Goal: Task Accomplishment & Management: Manage account settings

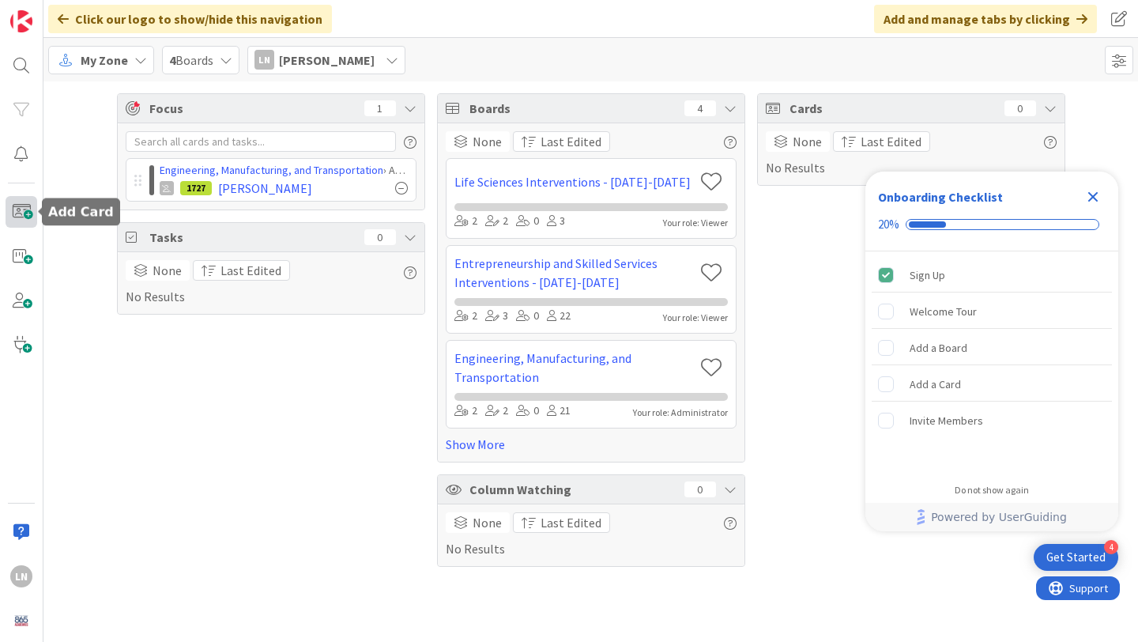
click at [25, 208] on span at bounding box center [22, 212] width 32 height 32
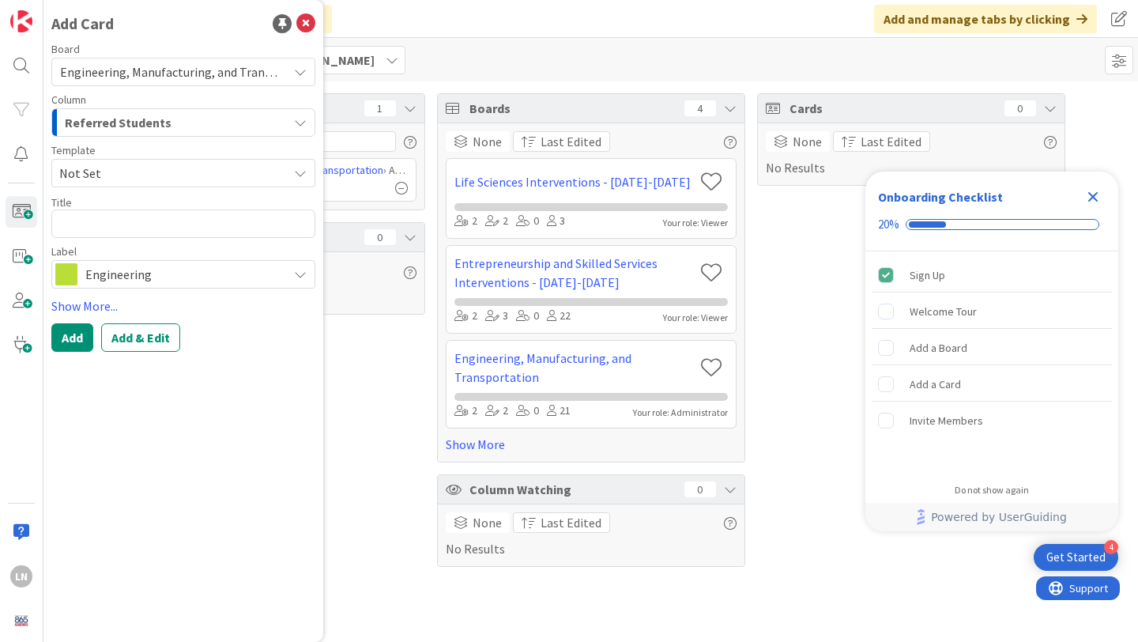
click at [163, 112] on span "Referred Students" at bounding box center [118, 122] width 107 height 21
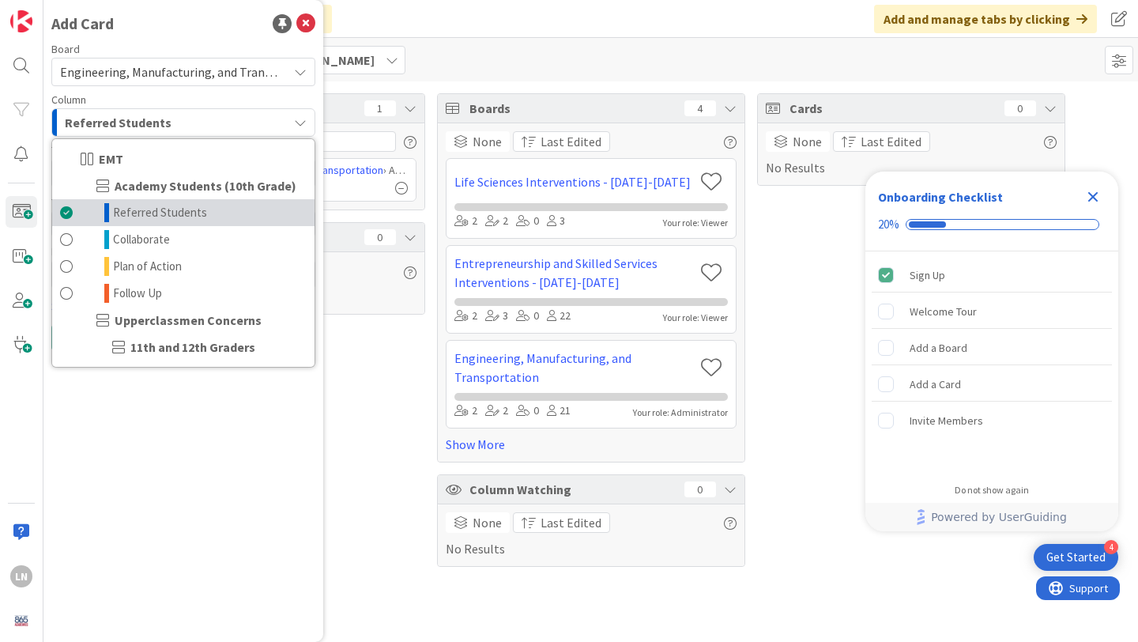
click at [152, 213] on span "Referred Students" at bounding box center [160, 212] width 94 height 19
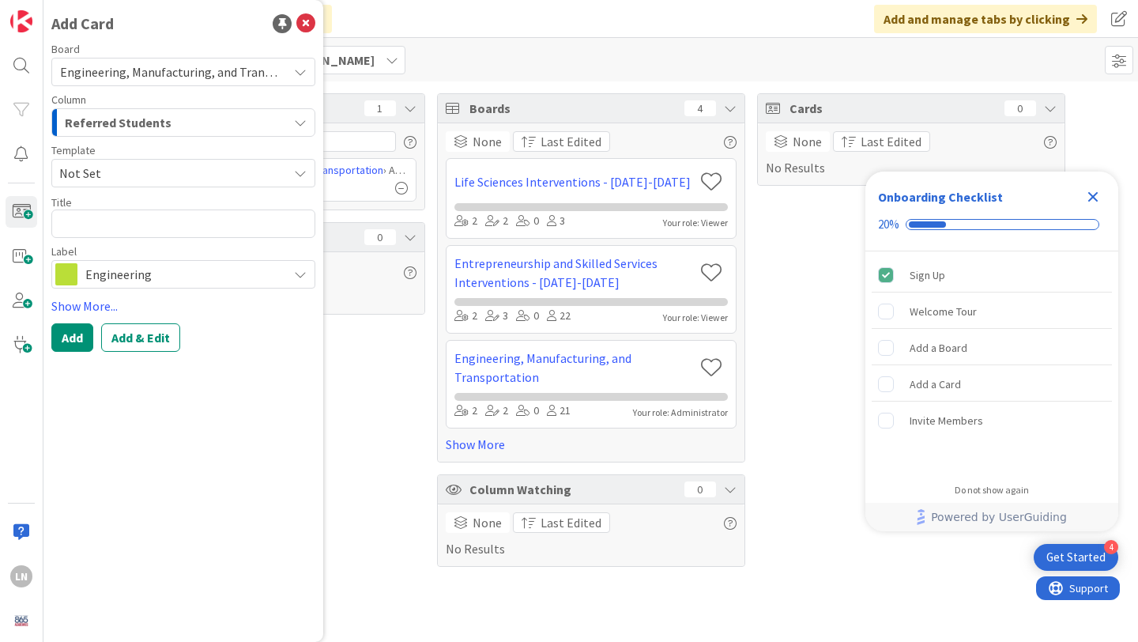
click at [142, 160] on span "Not Set" at bounding box center [183, 173] width 264 height 28
click at [146, 236] on span "Referred student" at bounding box center [188, 241] width 229 height 21
type textarea "x"
type textarea "Referred student"
click at [199, 224] on textarea "Referred student" at bounding box center [183, 224] width 264 height 28
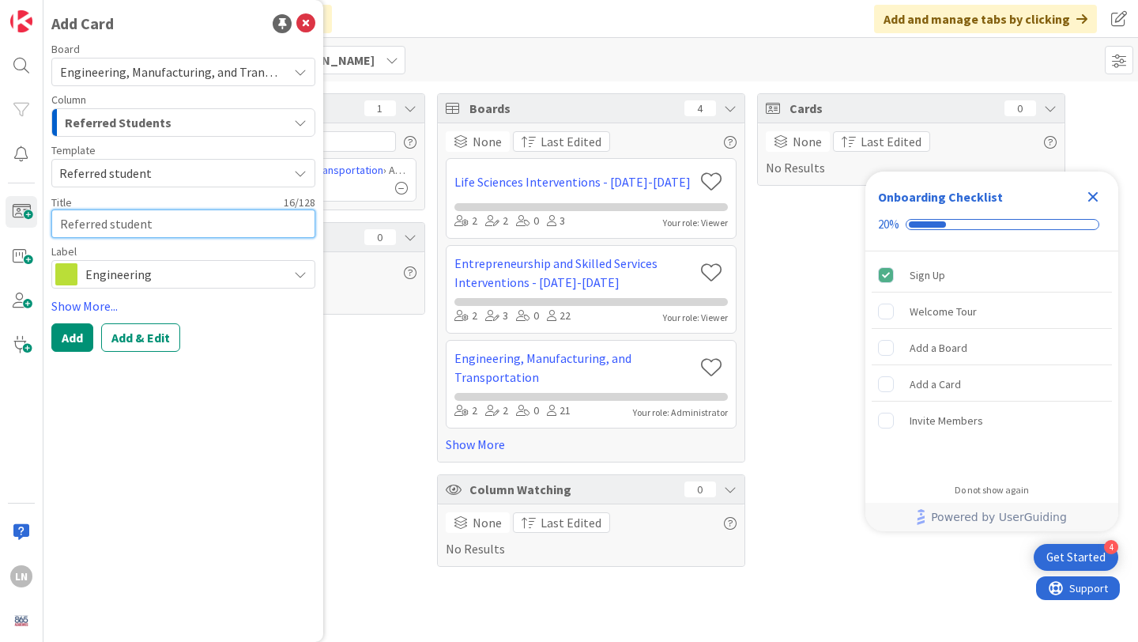
click at [199, 224] on textarea "Referred student" at bounding box center [183, 224] width 264 height 28
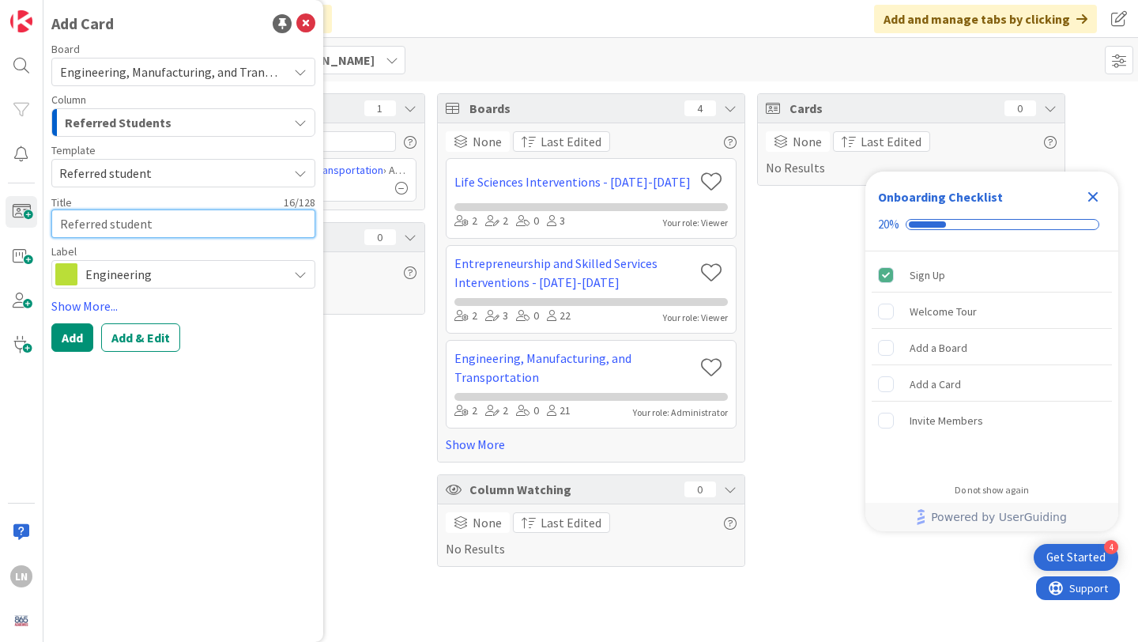
type textarea "x"
type textarea "L"
type textarea "x"
type textarea "Ly"
type textarea "x"
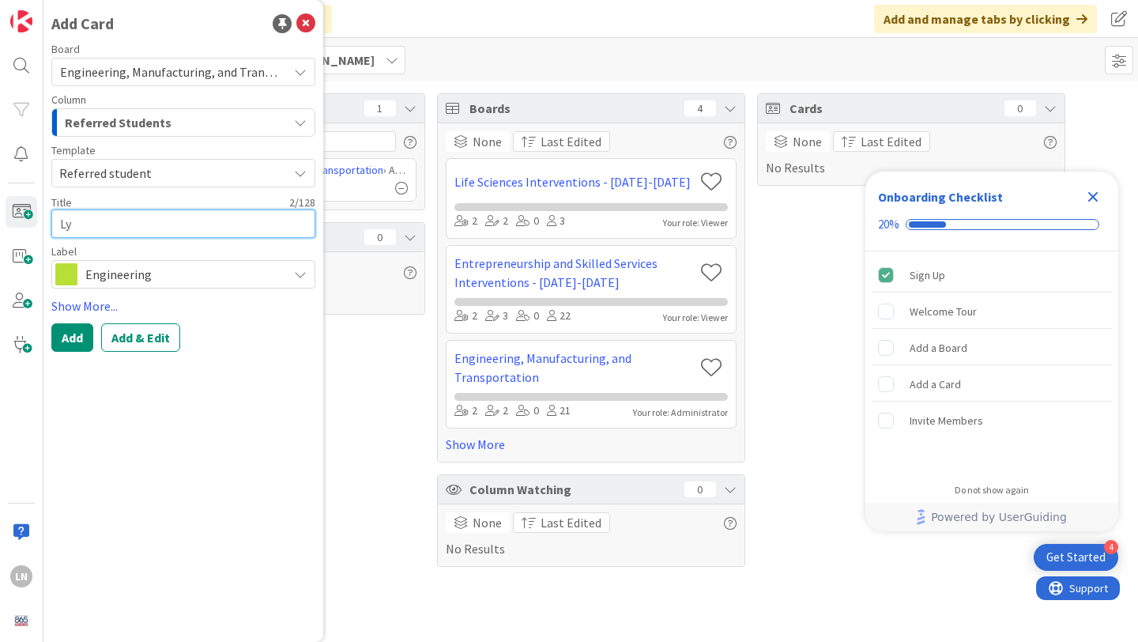
type textarea "L"
type textarea "x"
type textarea "LA"
type textarea "x"
type textarea "LAY"
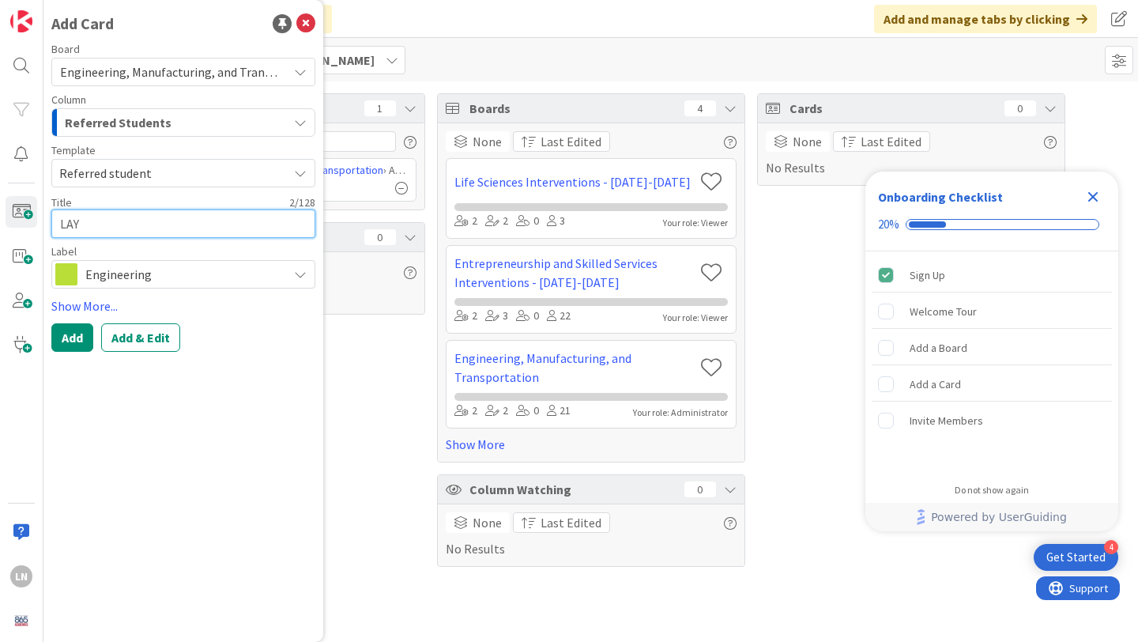
type textarea "x"
type textarea "LAYL"
type textarea "x"
type textarea "LAY"
type textarea "x"
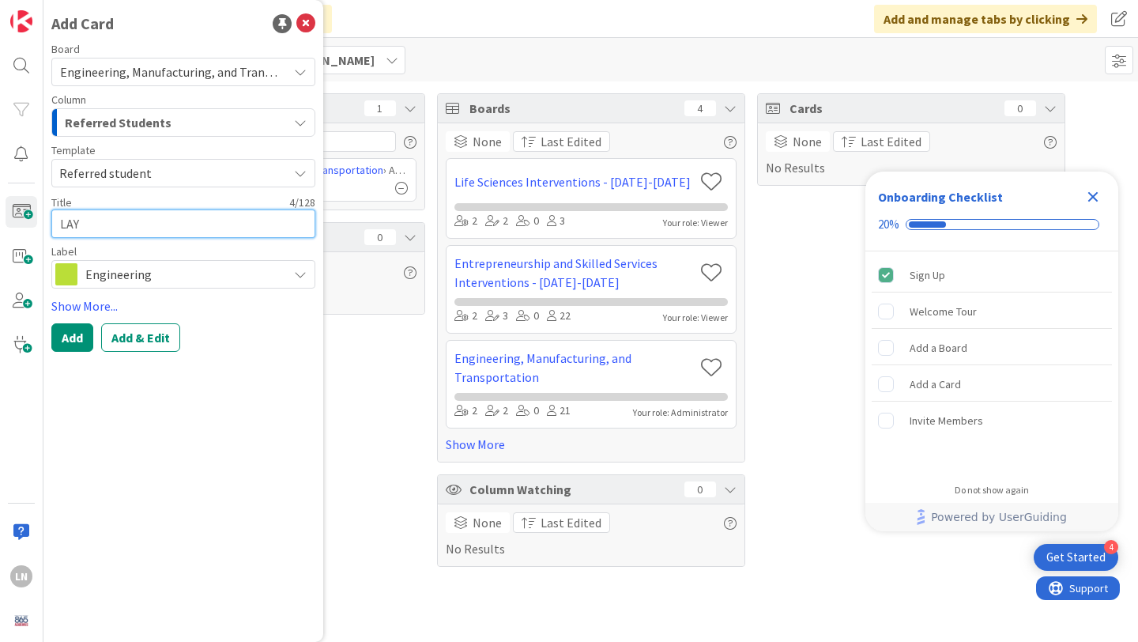
type textarea "LA"
type textarea "x"
type textarea "L"
type textarea "x"
type textarea "La"
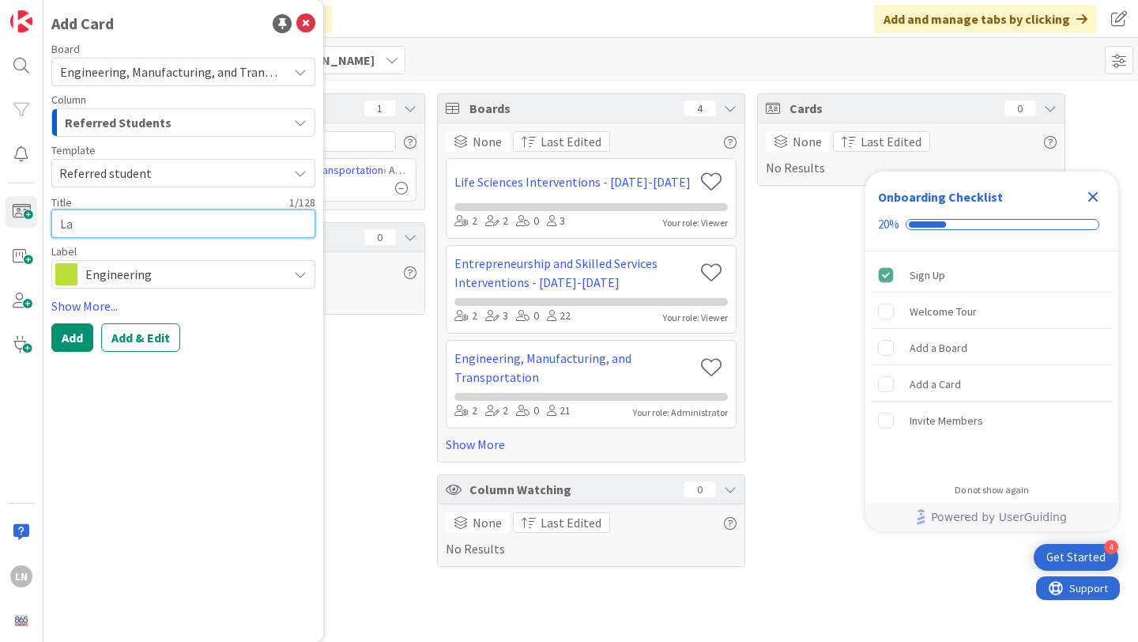
type textarea "x"
type textarea "Lay"
type textarea "x"
type textarea "Layl"
type textarea "x"
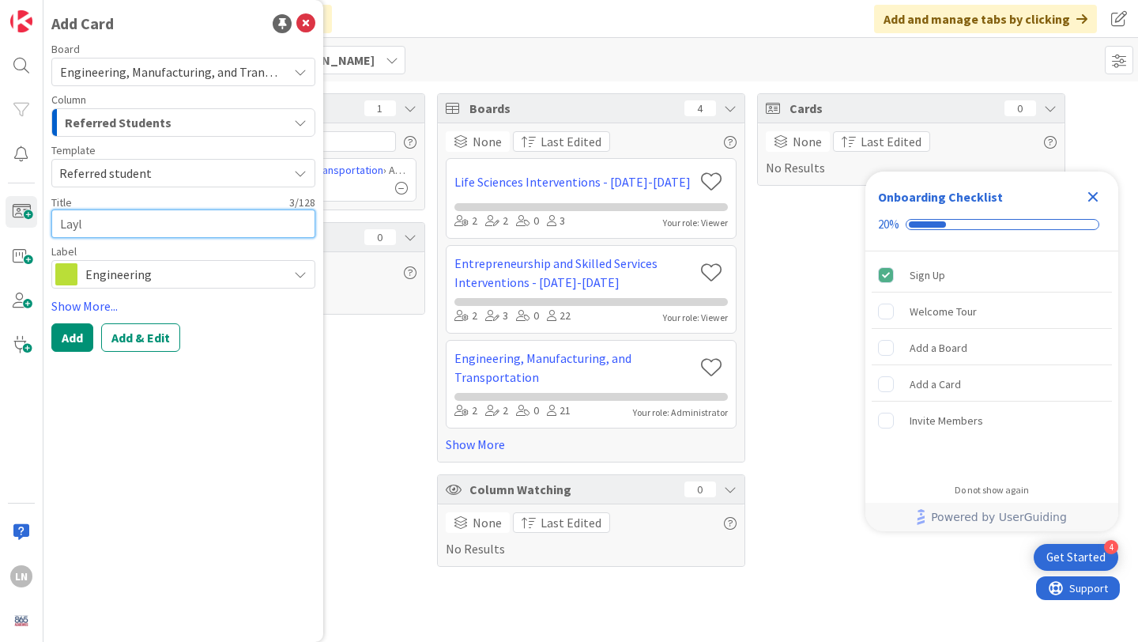
type textarea "Layla"
type textarea "x"
type textarea "Layla M"
type textarea "x"
type textarea "[PERSON_NAME]"
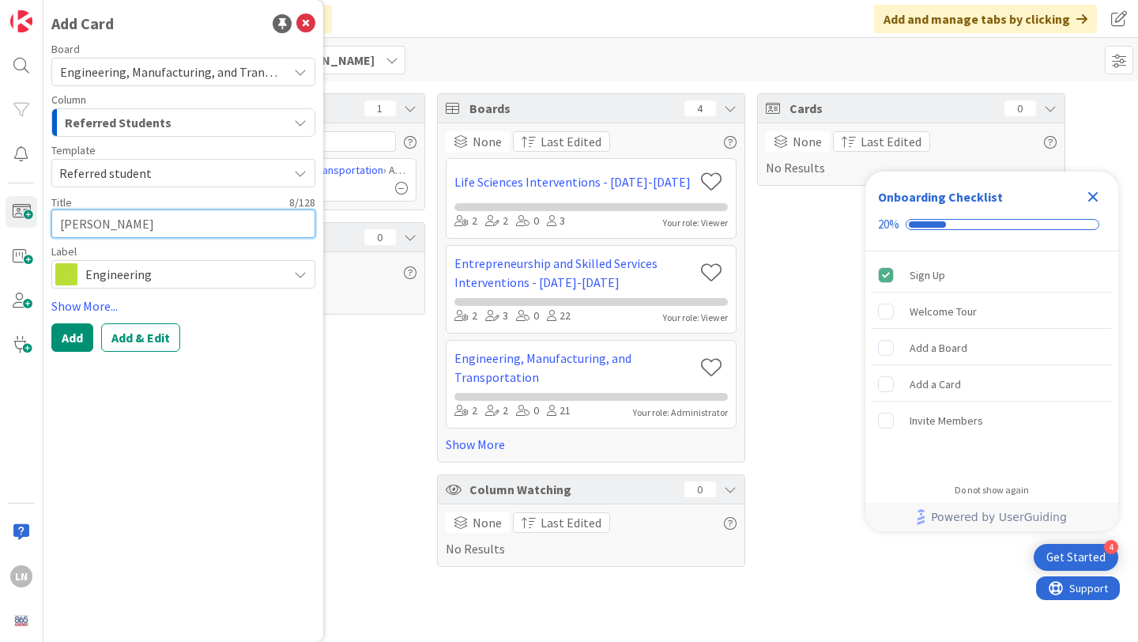
type textarea "x"
type textarea "[PERSON_NAME]"
type textarea "x"
type textarea "[PERSON_NAME]"
type textarea "x"
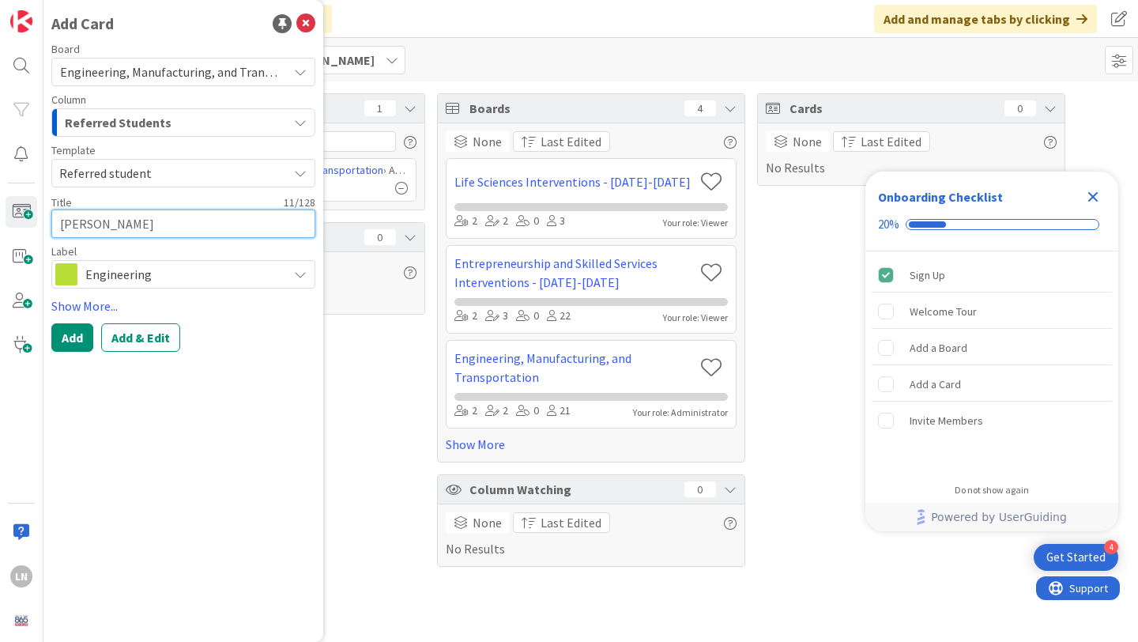
type textarea "[PERSON_NAME]"
click at [247, 282] on span "Engineering" at bounding box center [182, 274] width 194 height 22
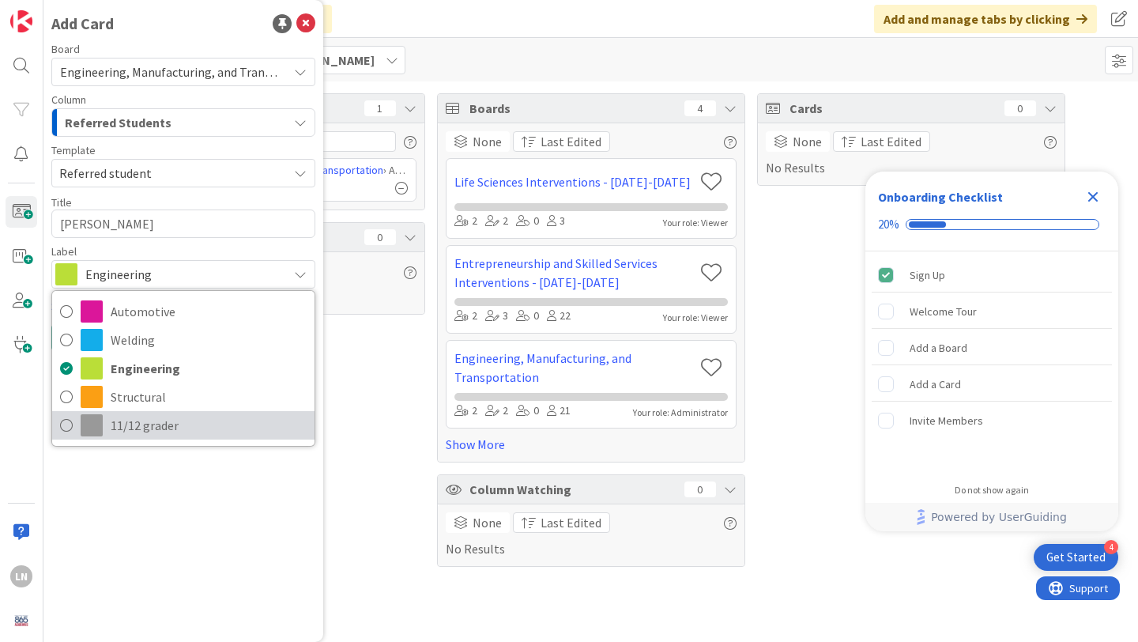
click at [200, 416] on span "11/12 grader" at bounding box center [209, 425] width 196 height 24
type textarea "x"
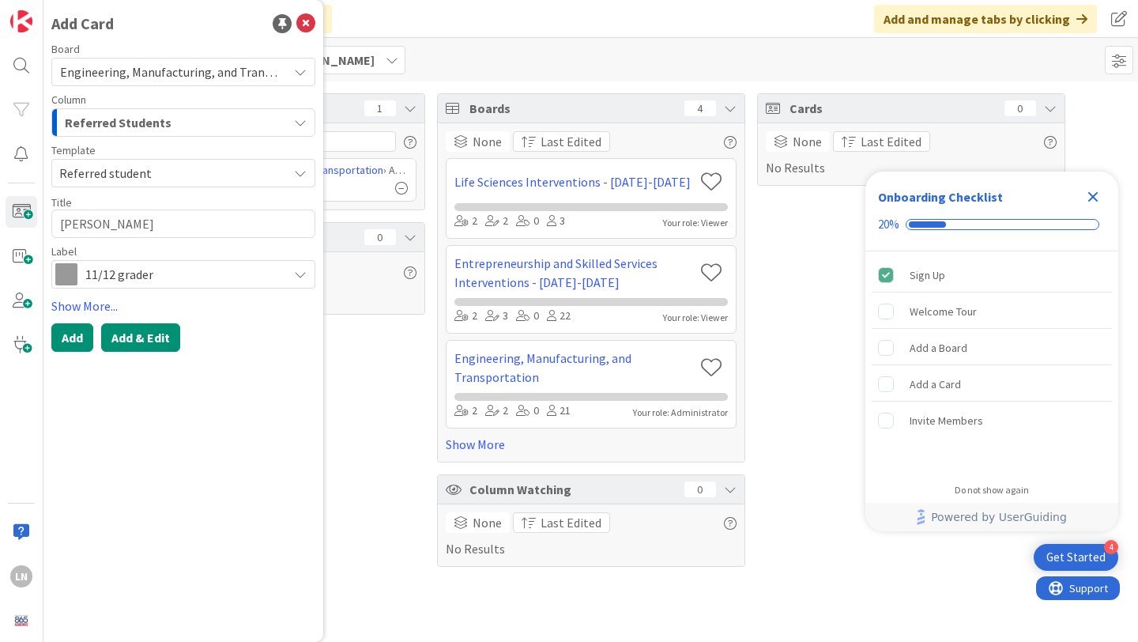
click at [135, 333] on button "Add & Edit" at bounding box center [140, 337] width 79 height 28
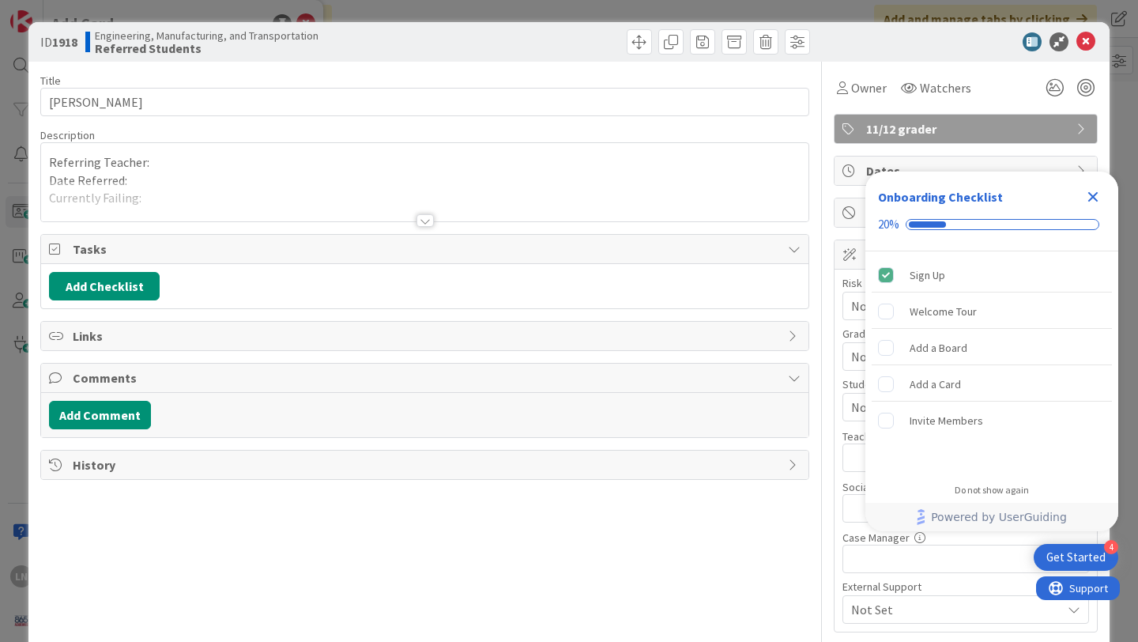
click at [240, 165] on p "Referring Teacher:" at bounding box center [425, 162] width 752 height 18
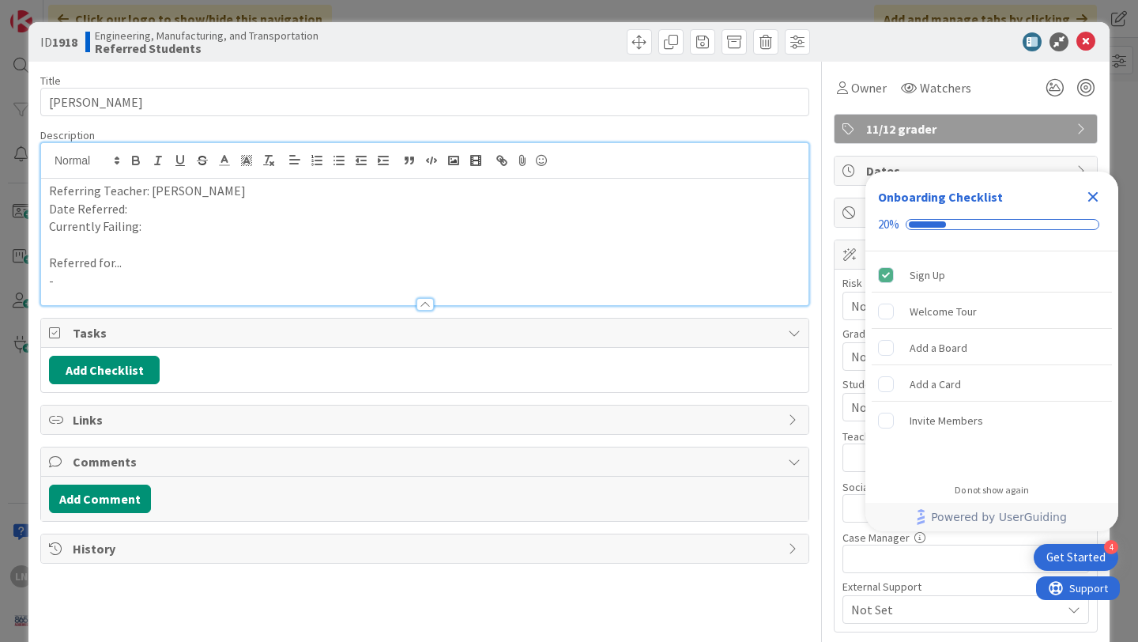
click at [185, 206] on p "Date Referred:" at bounding box center [425, 209] width 752 height 18
click at [403, 227] on p "Currently Failing:" at bounding box center [425, 226] width 752 height 18
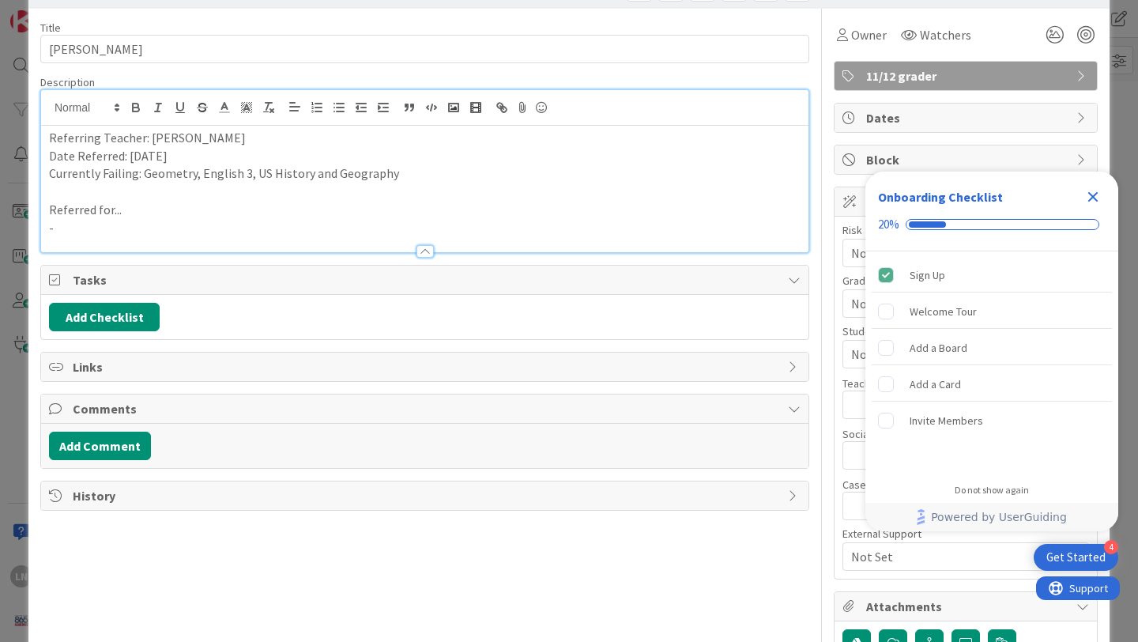
click at [118, 230] on p "-" at bounding box center [425, 228] width 752 height 18
click at [503, 225] on p "Layla is failing 3 classes. This is her second time taking Geometry. She has re…" at bounding box center [425, 228] width 752 height 18
click at [646, 228] on p "Layla is failing 3 classes. This is her second time taking Geometry. She has re…" at bounding box center [425, 228] width 752 height 18
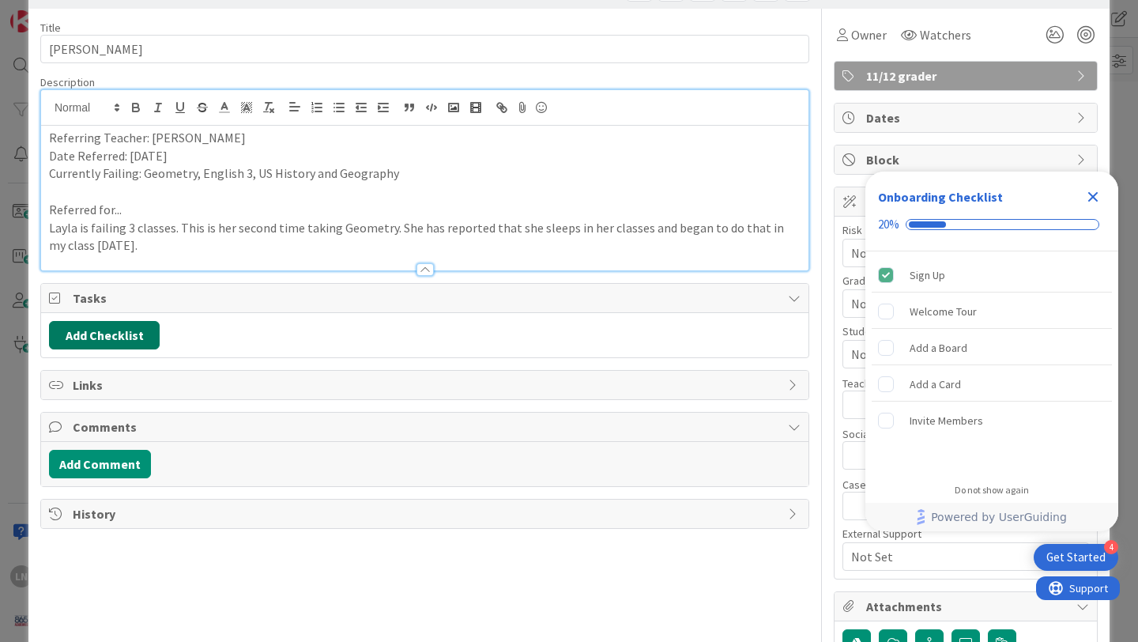
click at [92, 326] on button "Add Checklist" at bounding box center [104, 335] width 111 height 28
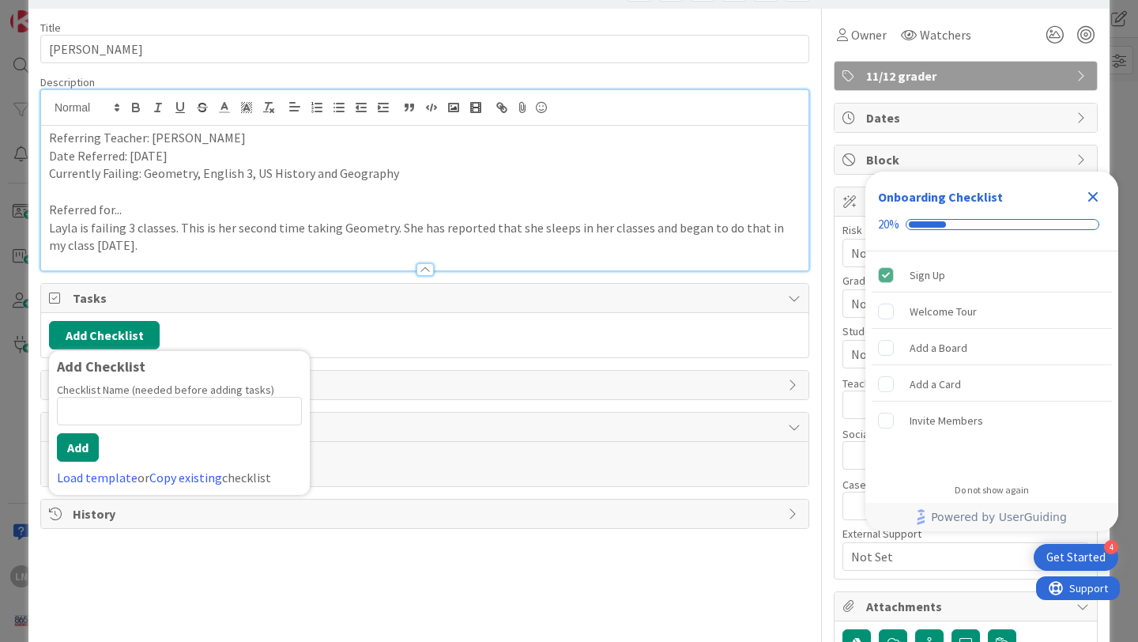
click at [130, 249] on p "Layla is failing 3 classes. This is her second time taking Geometry. She has re…" at bounding box center [425, 237] width 752 height 36
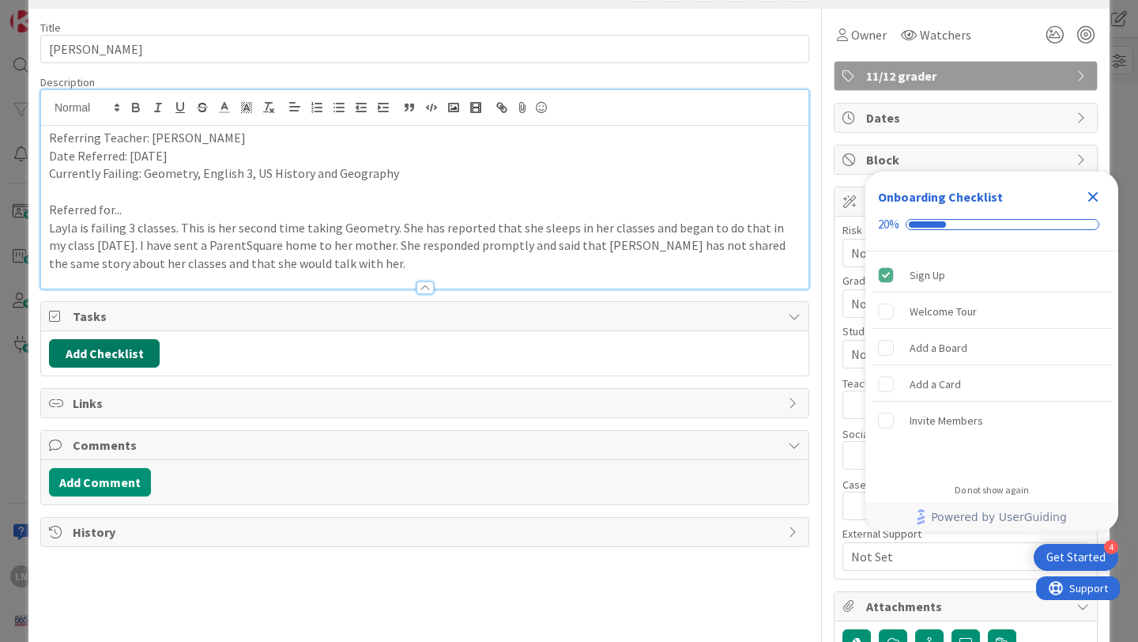
click at [85, 354] on button "Add Checklist" at bounding box center [104, 353] width 111 height 28
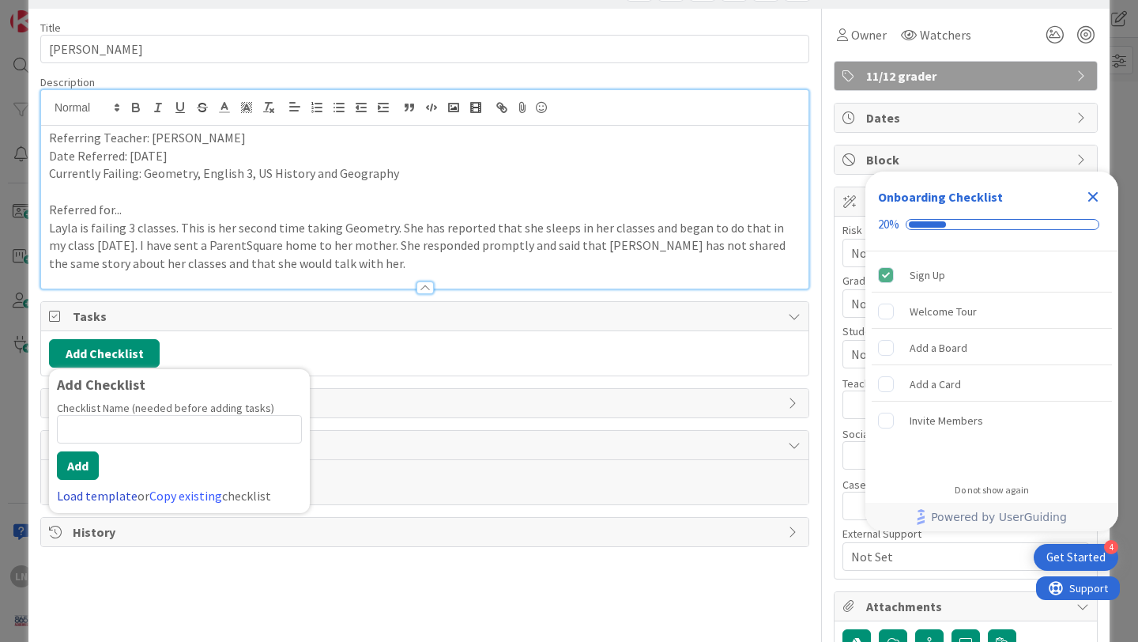
click at [114, 496] on link "Load template" at bounding box center [97, 496] width 81 height 16
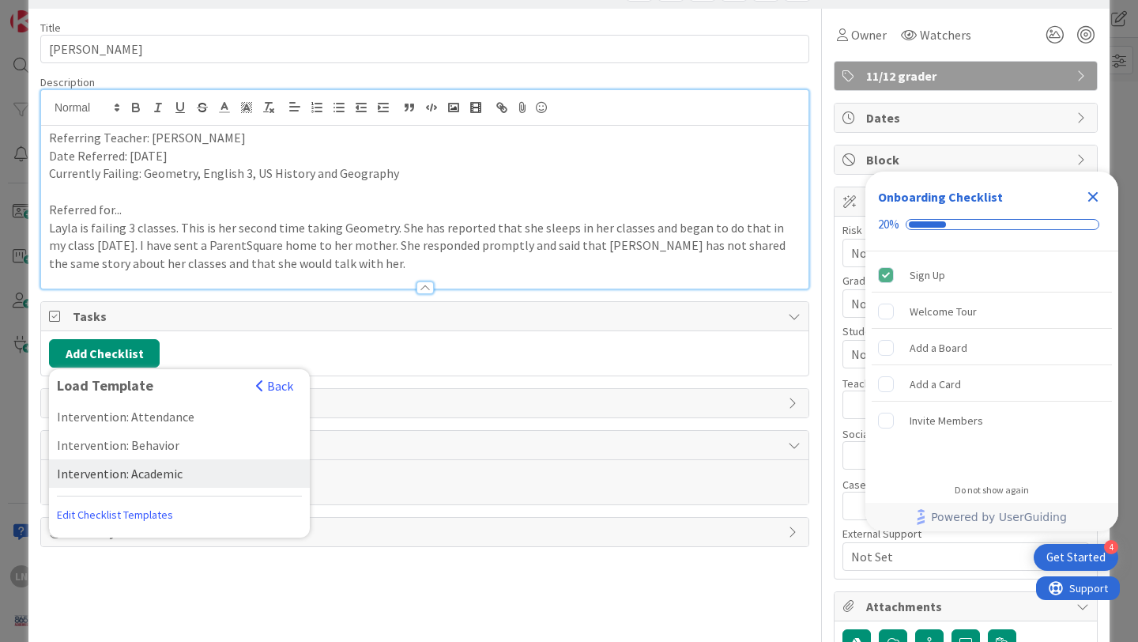
click at [146, 475] on div "Intervention: Academic" at bounding box center [179, 473] width 261 height 28
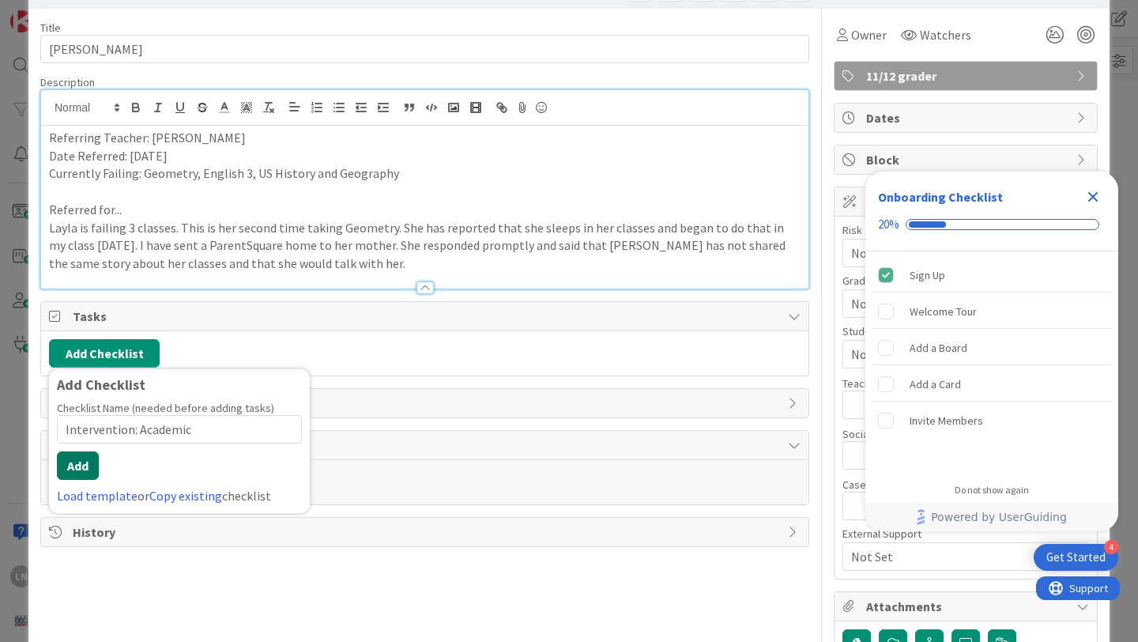
click at [98, 468] on button "Add" at bounding box center [78, 465] width 42 height 28
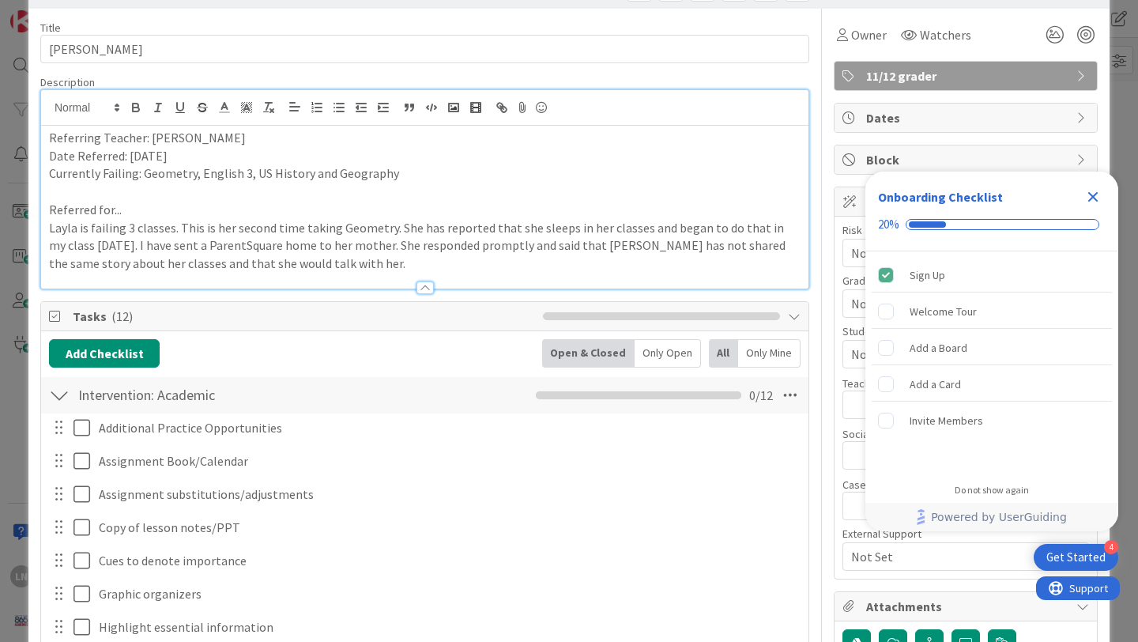
scroll to position [558, 0]
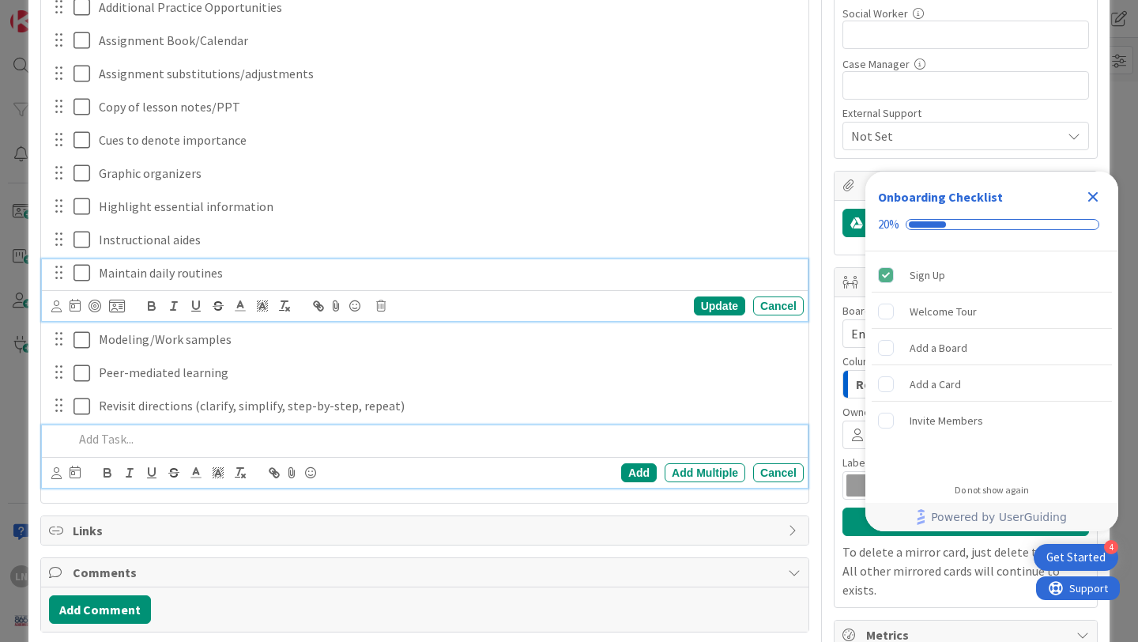
click at [85, 269] on div "Maintain daily routines Update Cancel" at bounding box center [425, 290] width 766 height 62
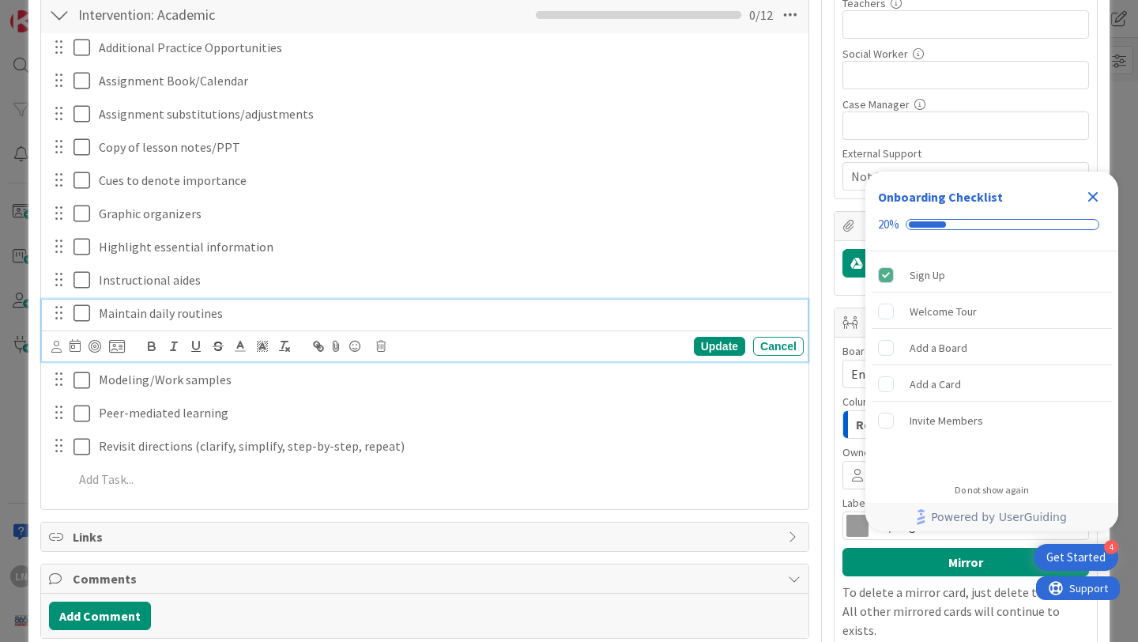
scroll to position [432, 0]
click at [82, 312] on icon at bounding box center [86, 313] width 24 height 19
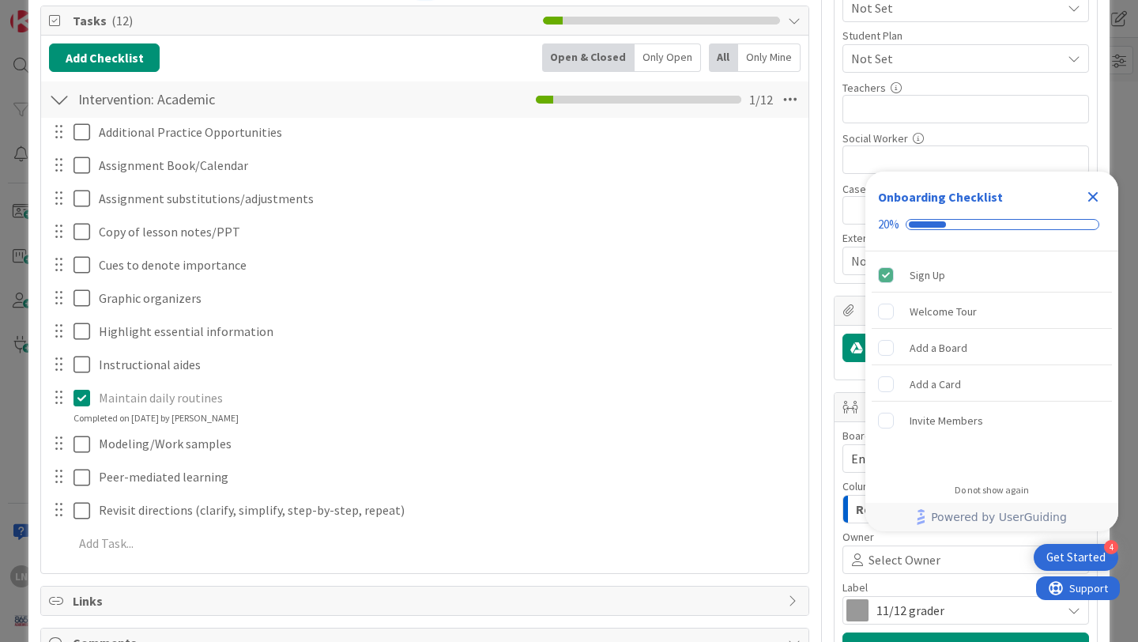
scroll to position [345, 0]
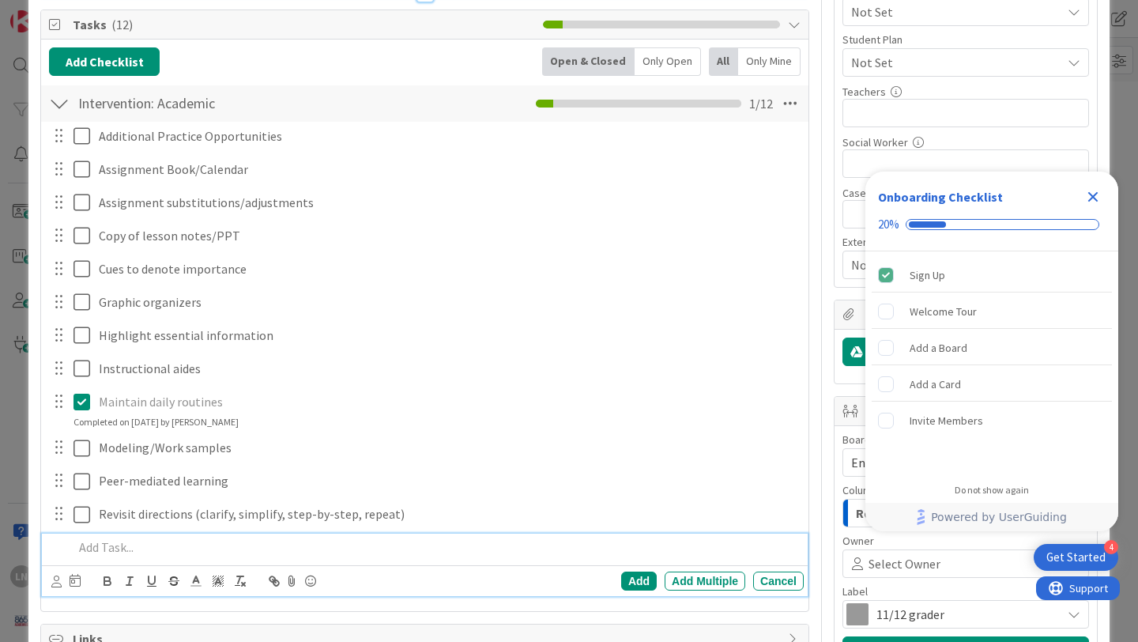
click at [108, 550] on p at bounding box center [436, 547] width 724 height 18
click at [636, 580] on div "Add" at bounding box center [639, 581] width 36 height 19
click at [85, 550] on icon at bounding box center [86, 547] width 24 height 19
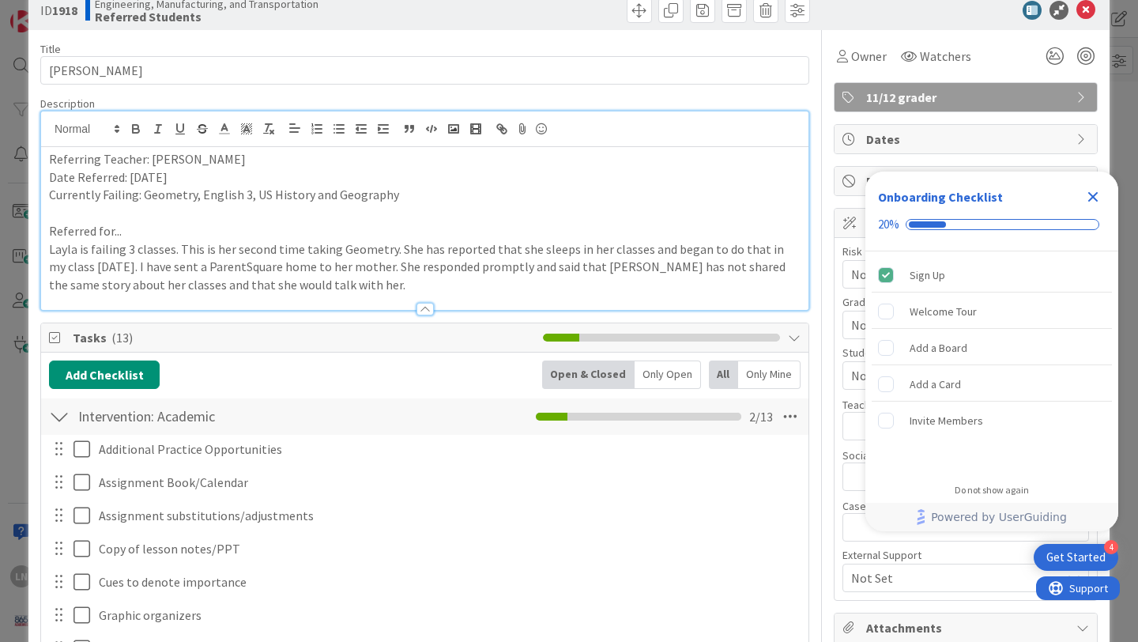
scroll to position [0, 0]
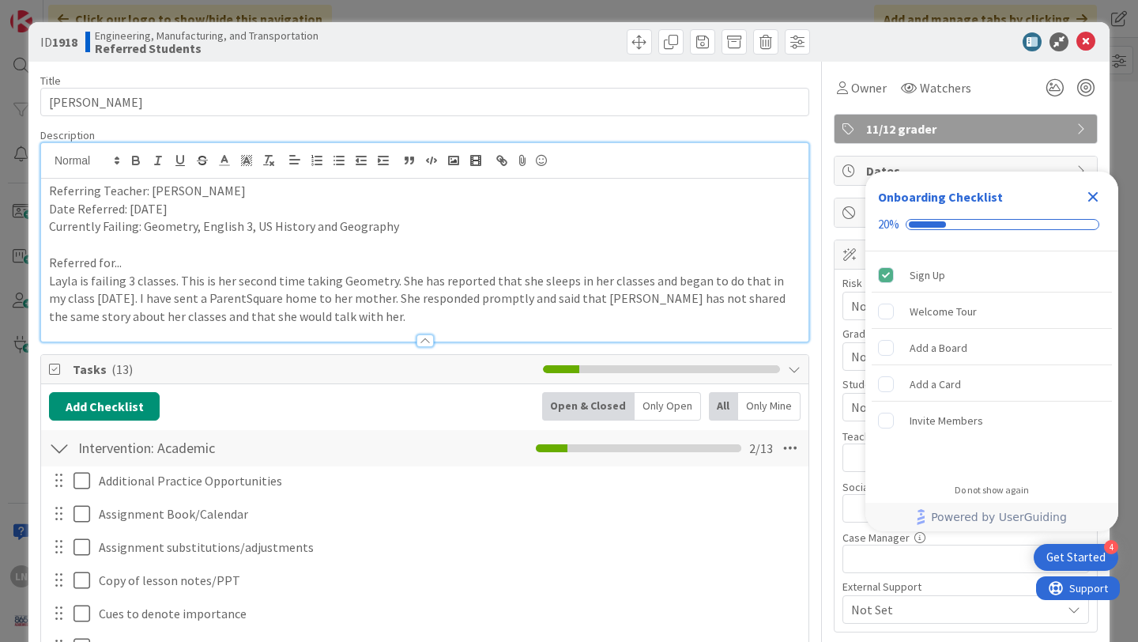
click at [319, 315] on p "Layla is failing 3 classes. This is her second time taking Geometry. She has re…" at bounding box center [425, 299] width 752 height 54
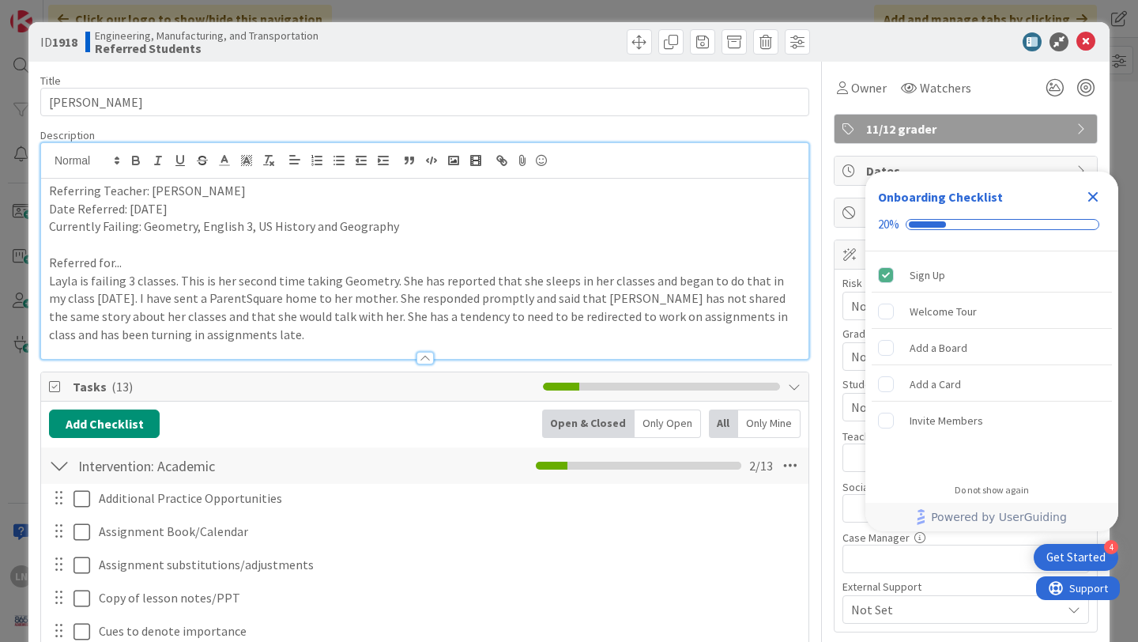
click at [1100, 200] on icon "Close Checklist" at bounding box center [1093, 196] width 19 height 19
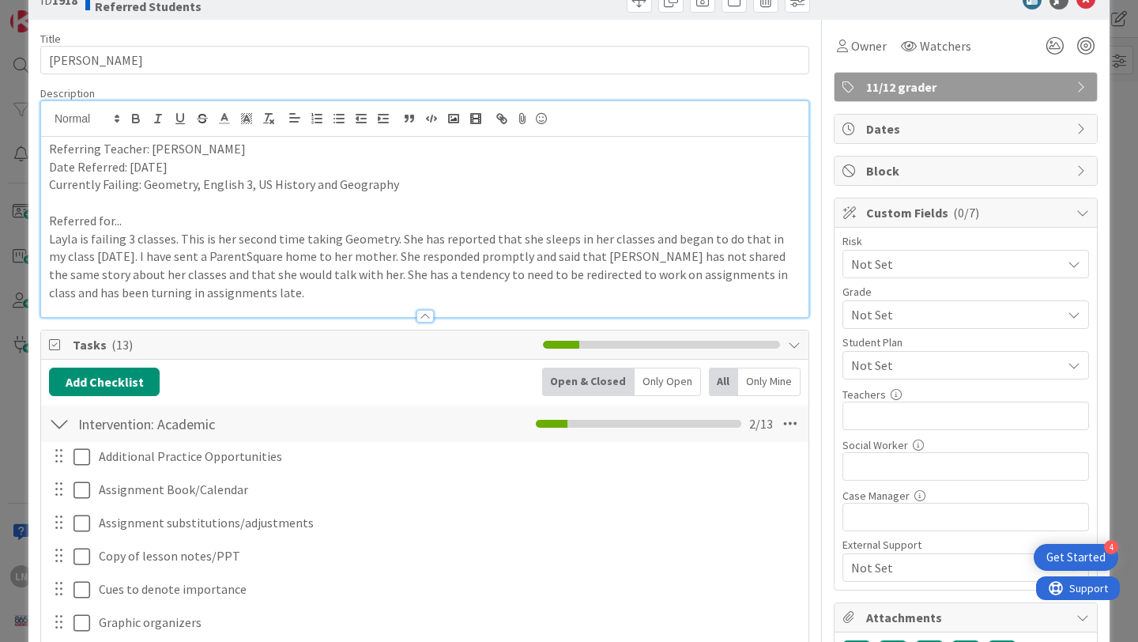
scroll to position [48, 0]
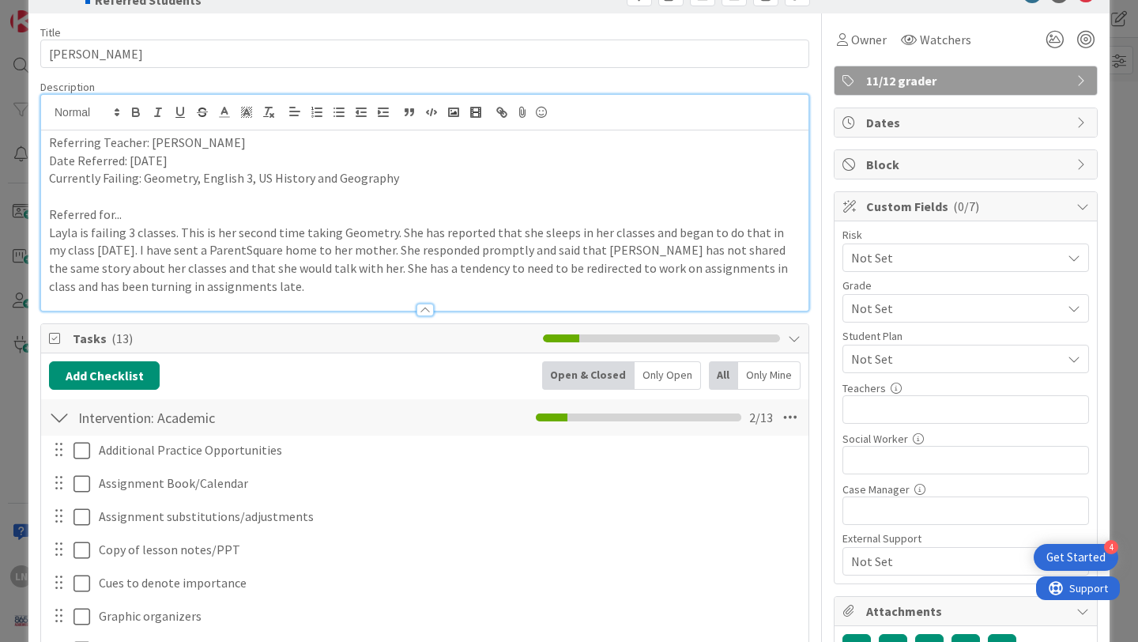
click at [949, 353] on span "Not Set" at bounding box center [956, 358] width 210 height 19
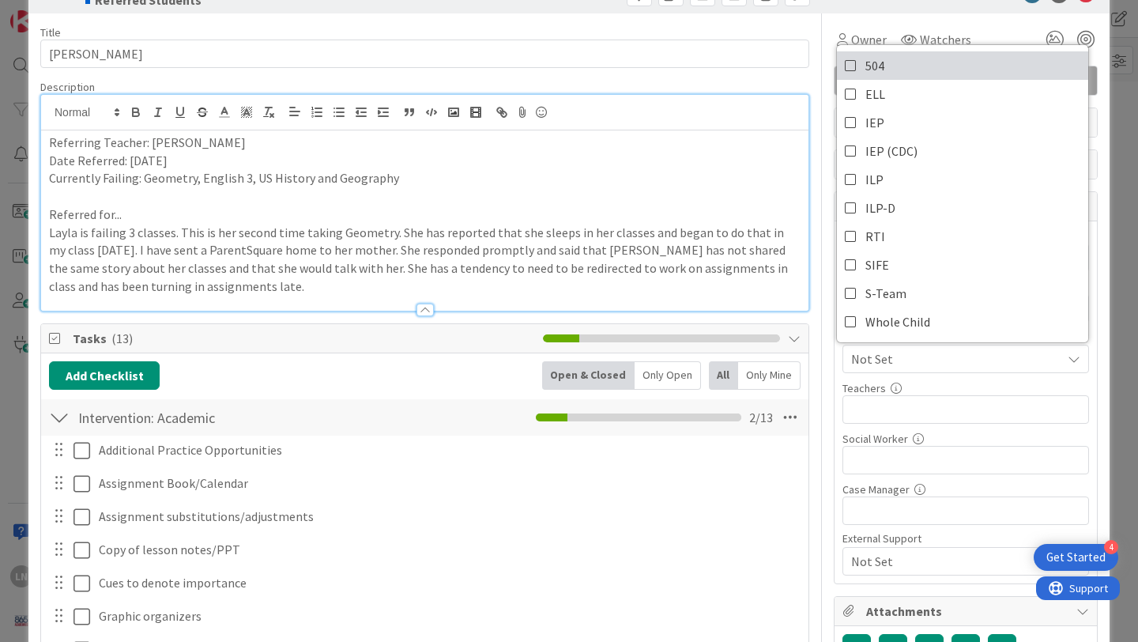
click at [852, 66] on icon at bounding box center [851, 66] width 13 height 24
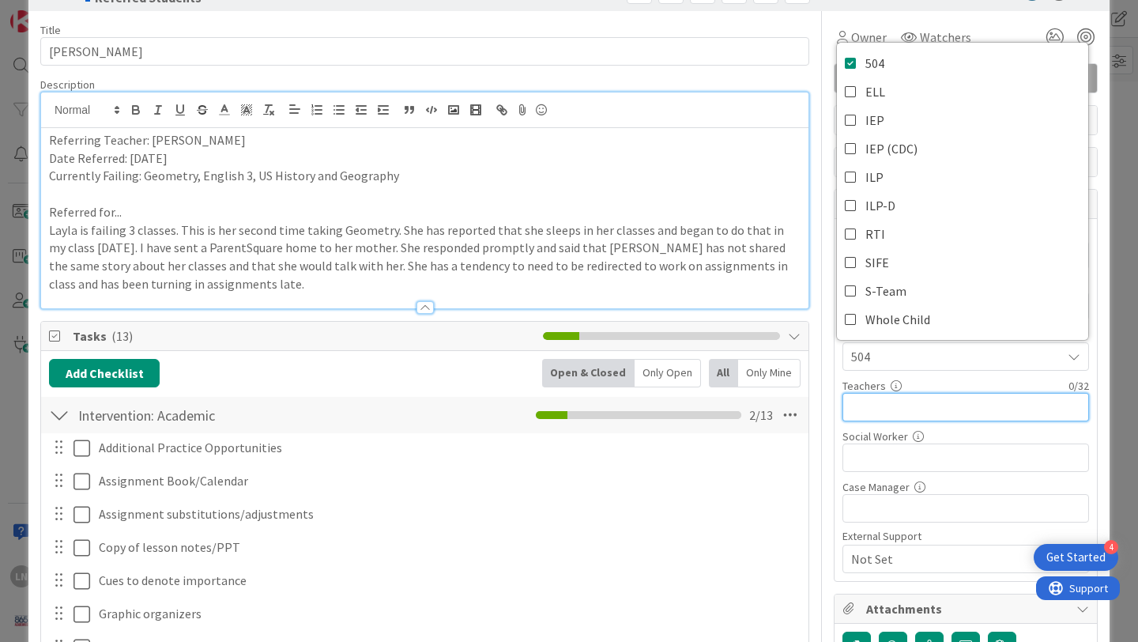
click at [893, 408] on input "text" at bounding box center [966, 407] width 247 height 28
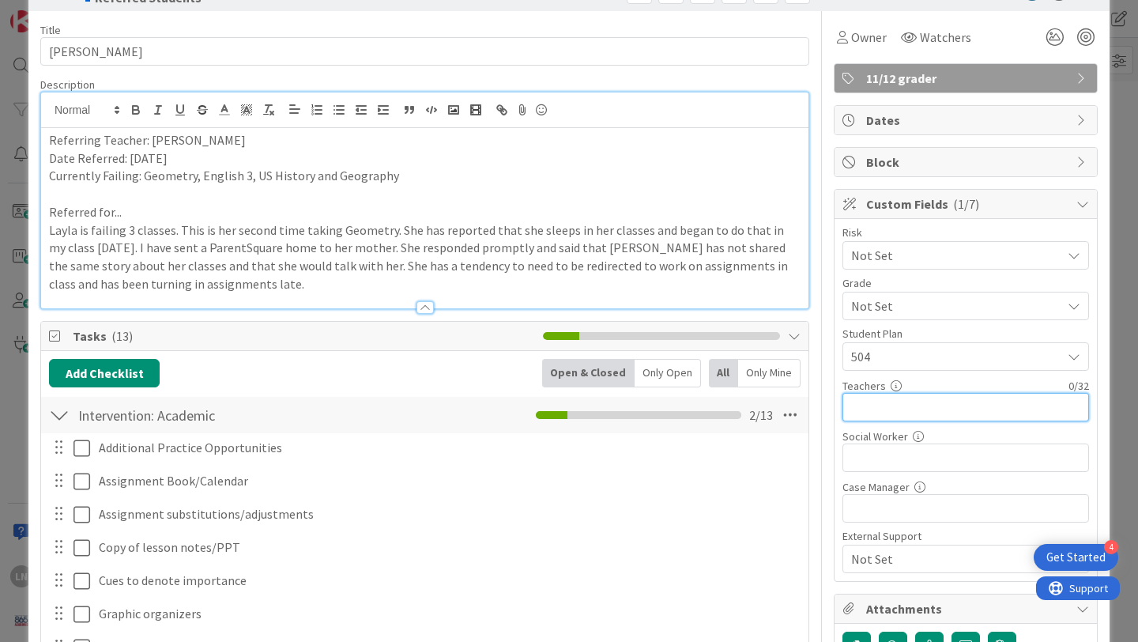
type input "G"
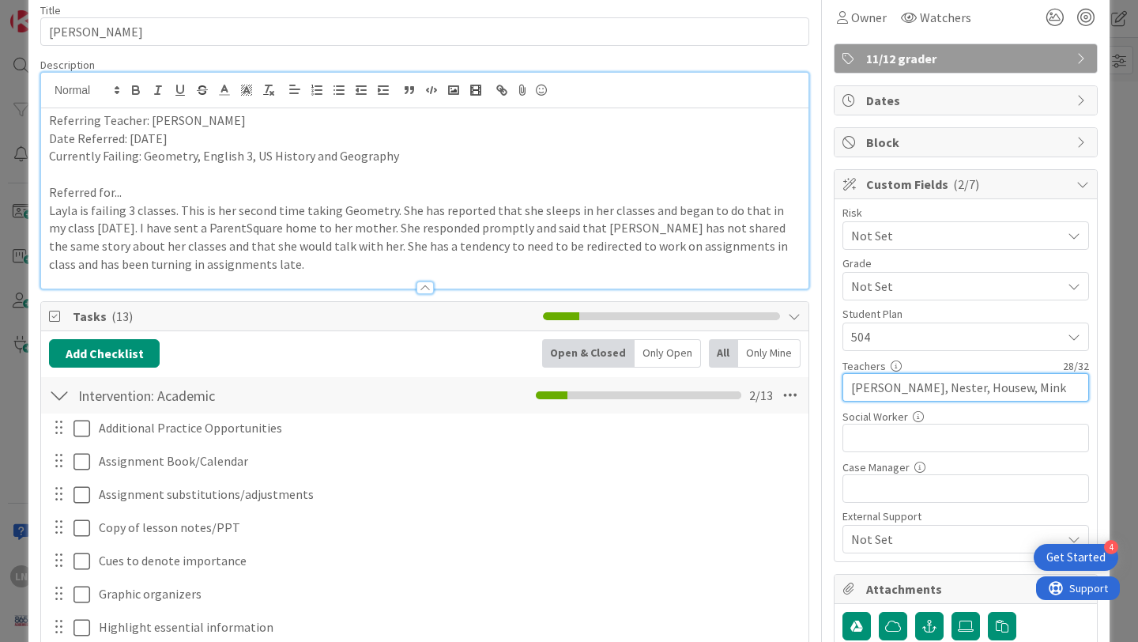
scroll to position [74, 0]
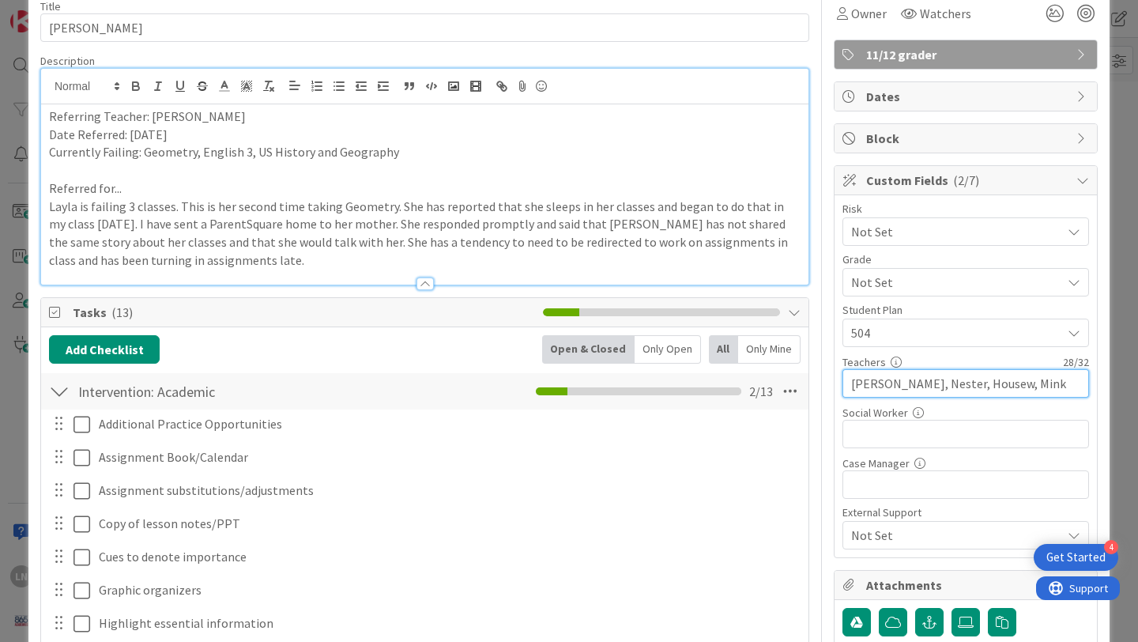
click at [975, 384] on input "[PERSON_NAME], Nester, Housew, Mink" at bounding box center [966, 383] width 247 height 28
click at [888, 383] on input "[PERSON_NAME], Nester, Housewrt, Mink" at bounding box center [966, 383] width 247 height 28
click at [1019, 384] on input "[PERSON_NAME], Nester, Housewrt, Mink" at bounding box center [966, 383] width 247 height 28
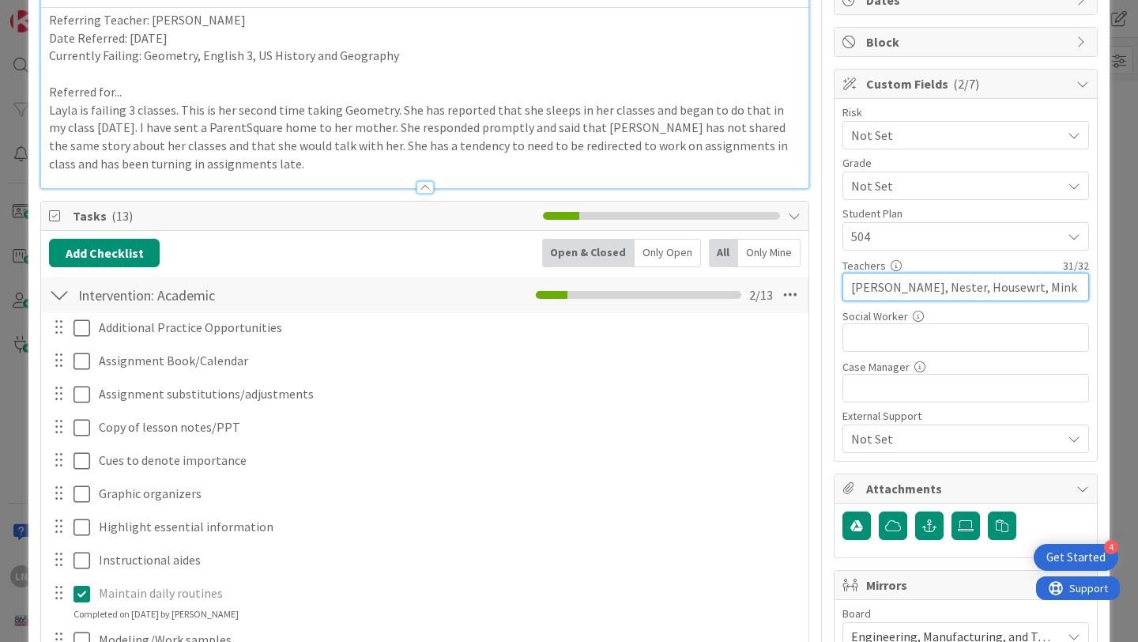
scroll to position [0, 0]
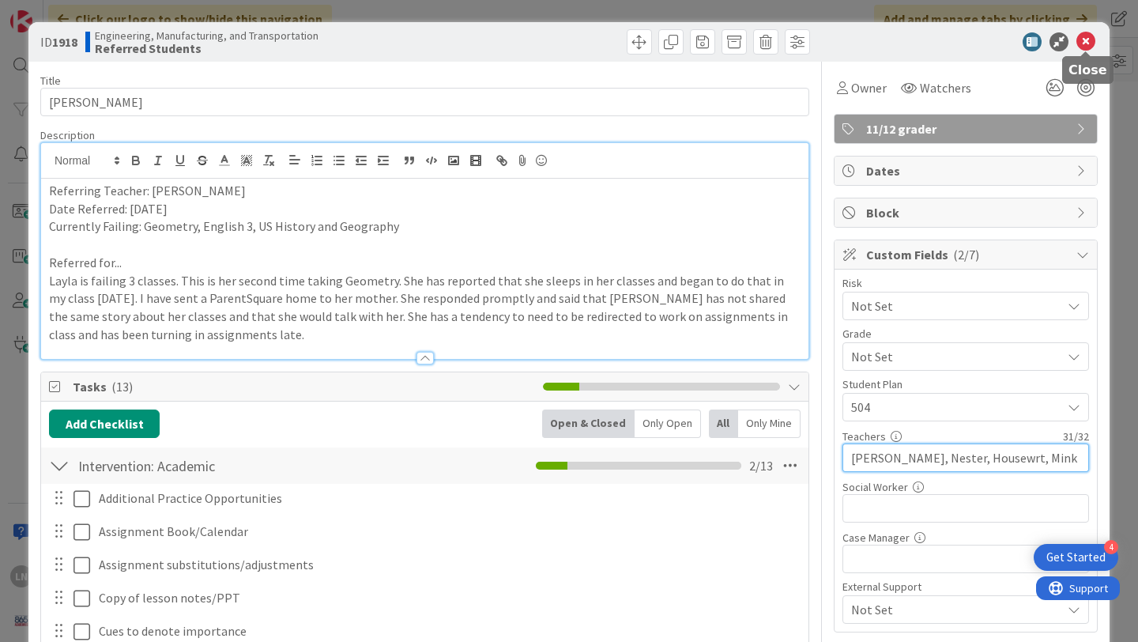
type input "[PERSON_NAME], Nester, Housewrt, Mink"
click at [1085, 40] on icon at bounding box center [1086, 41] width 19 height 19
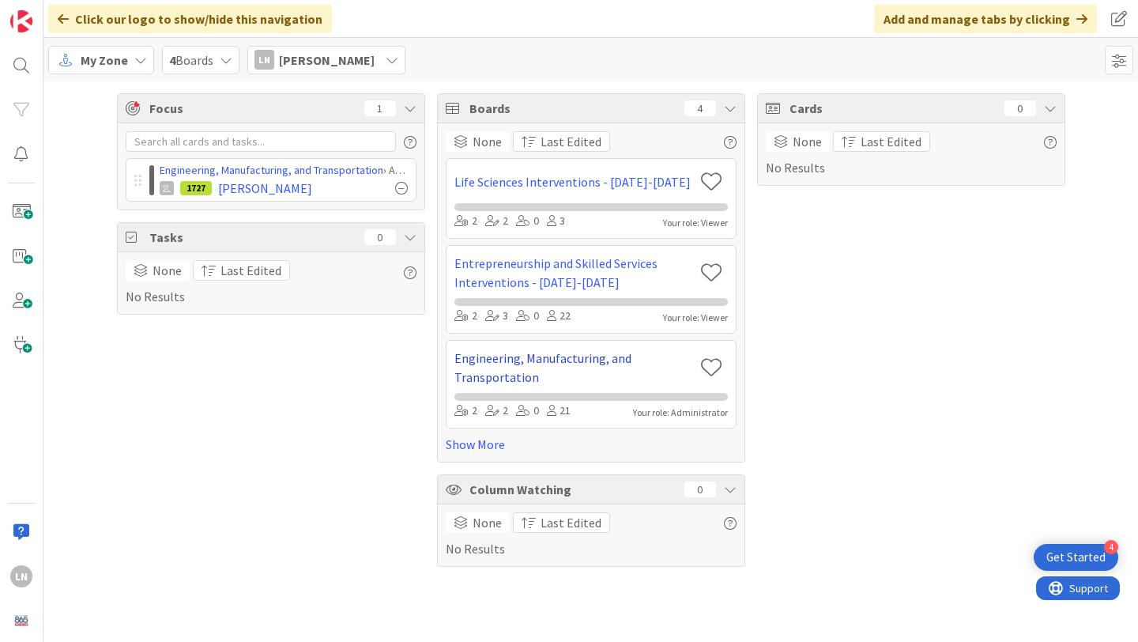
click at [547, 361] on link "Engineering, Manufacturing, and Transportation" at bounding box center [575, 368] width 240 height 38
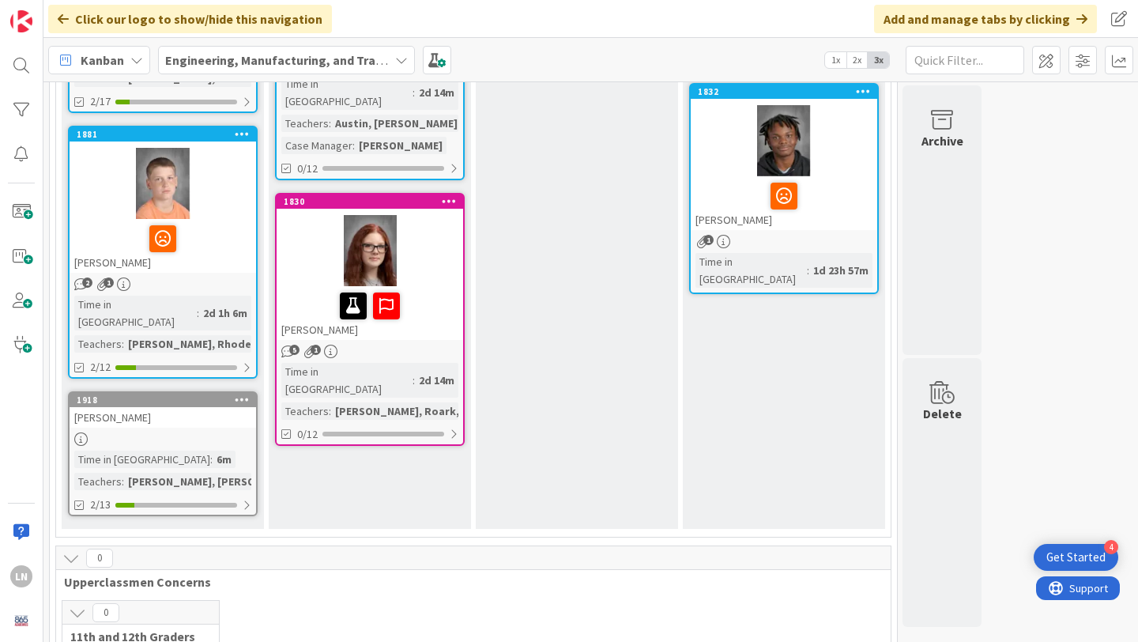
scroll to position [425, 0]
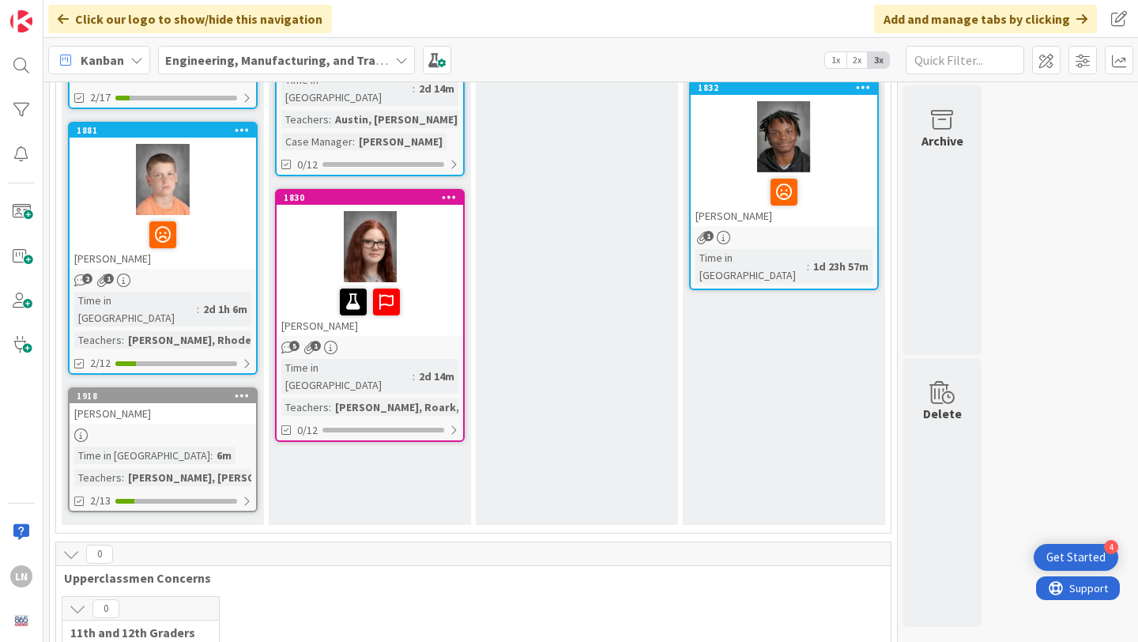
click at [205, 428] on div at bounding box center [163, 434] width 187 height 13
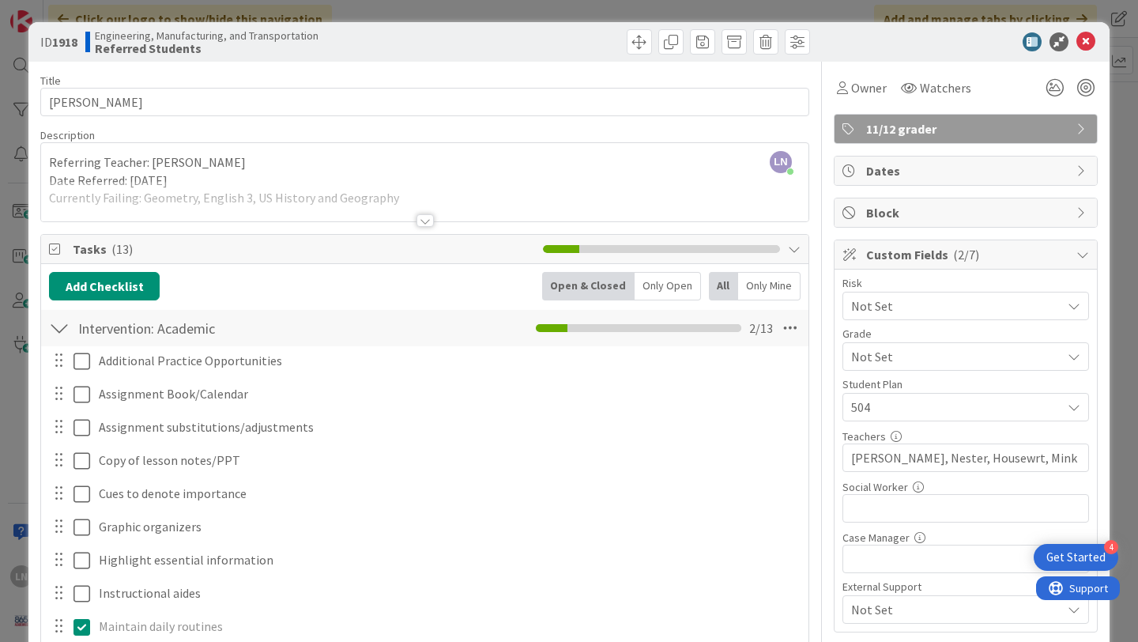
scroll to position [85, 0]
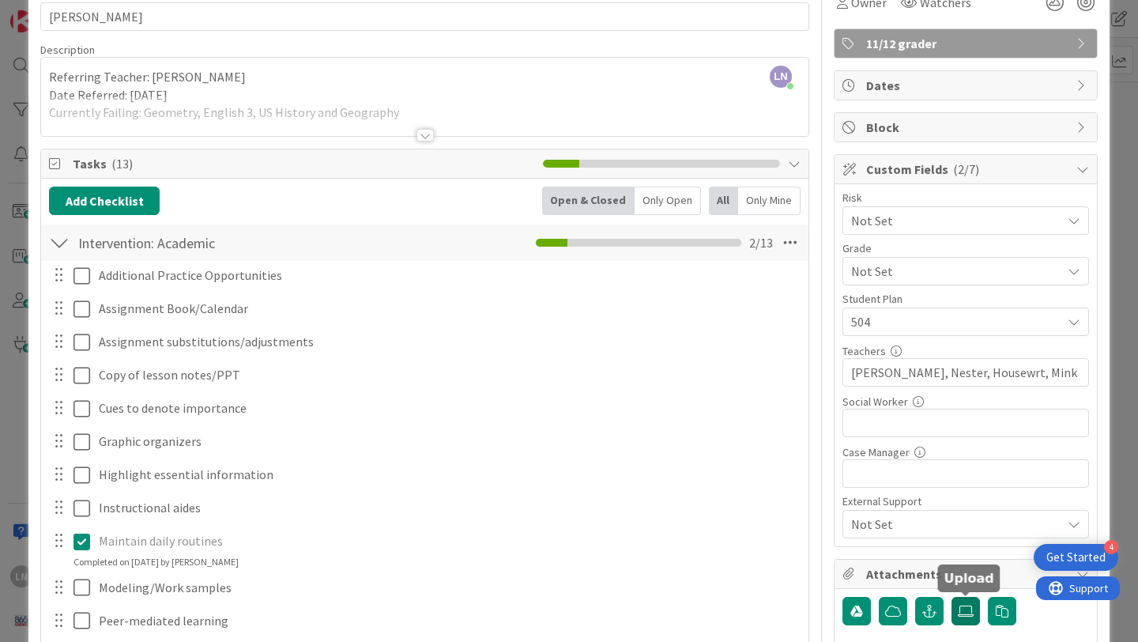
click at [970, 612] on icon at bounding box center [966, 611] width 16 height 13
click at [952, 597] on input "file" at bounding box center [952, 597] width 0 height 0
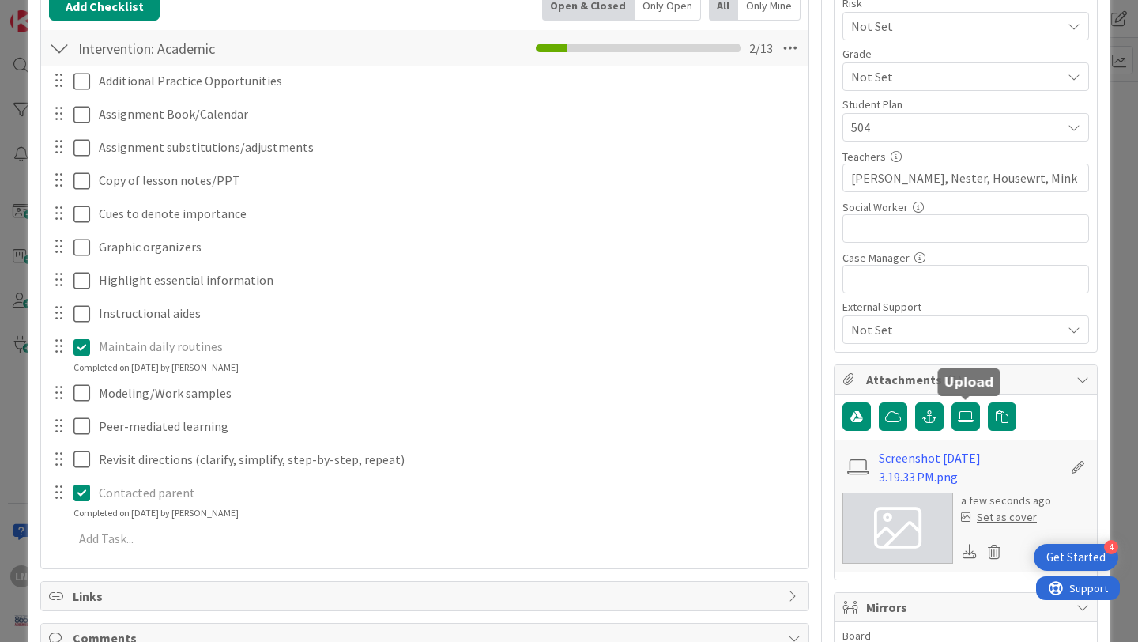
scroll to position [281, 0]
click at [1016, 519] on div "Set as cover" at bounding box center [999, 516] width 76 height 17
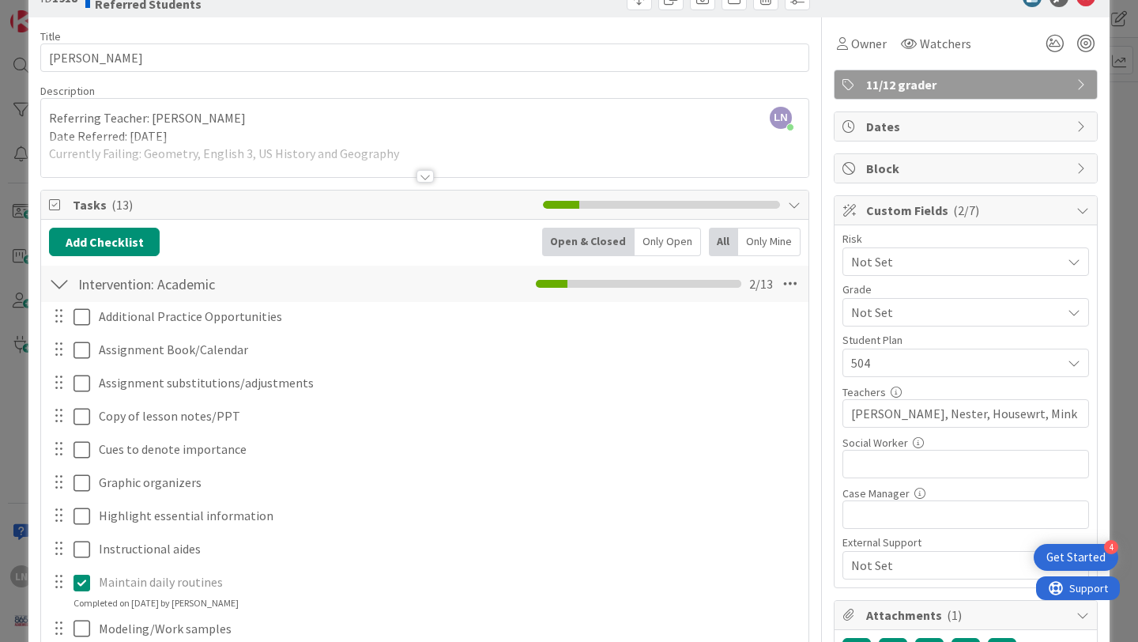
scroll to position [0, 0]
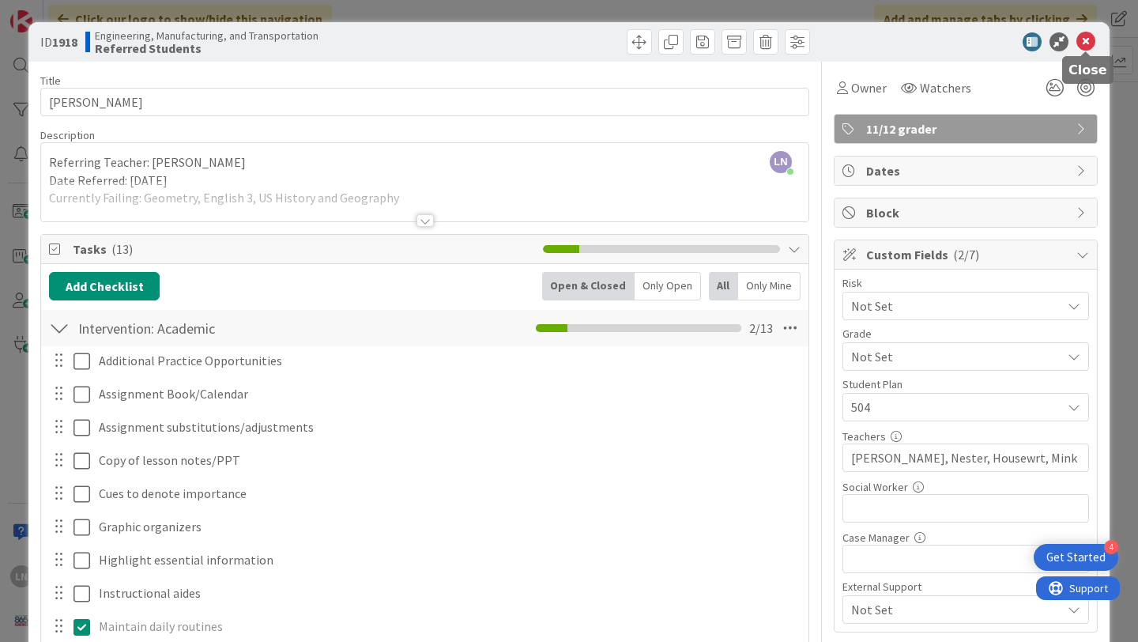
click at [1085, 43] on icon at bounding box center [1086, 41] width 19 height 19
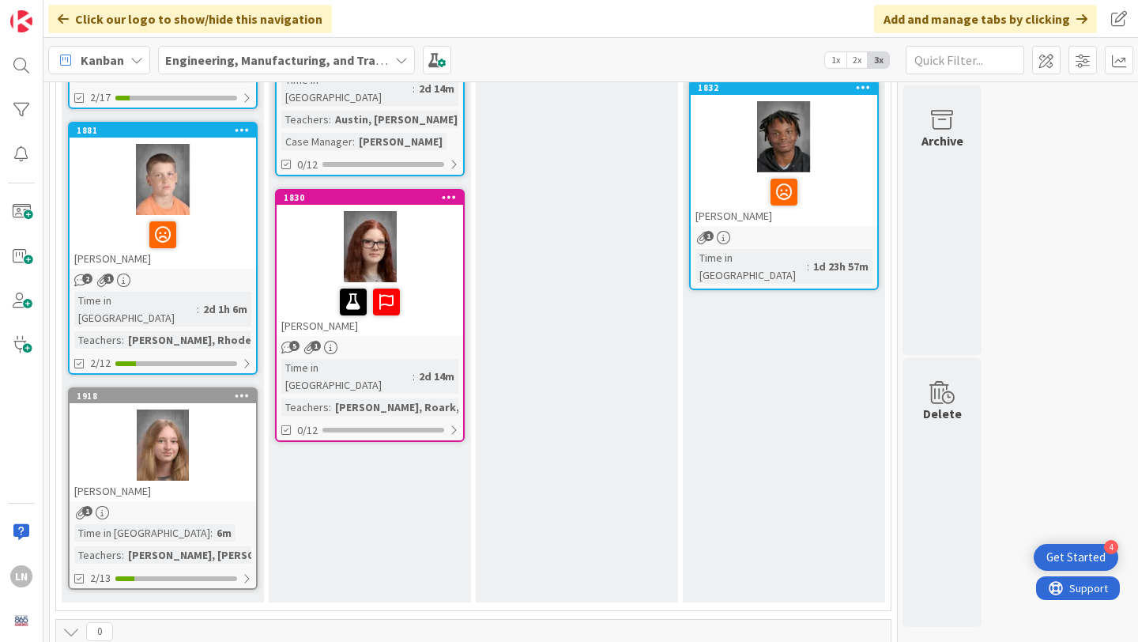
click at [616, 336] on div "Plan of Action All planned interventions are being implemented. Add Card..." at bounding box center [577, 198] width 202 height 810
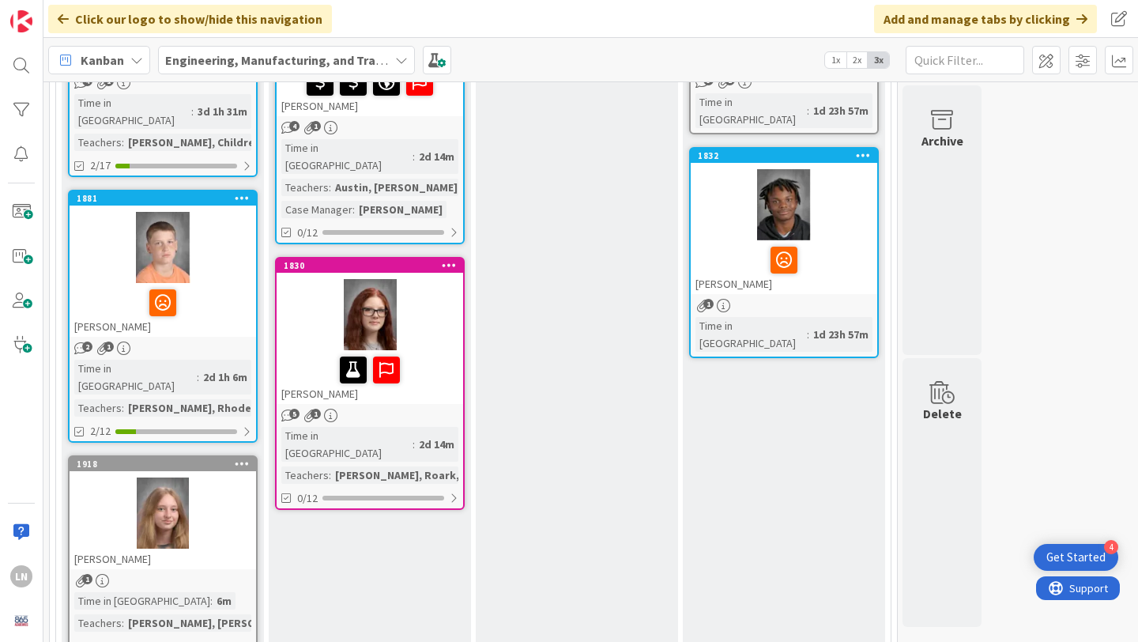
scroll to position [357, 0]
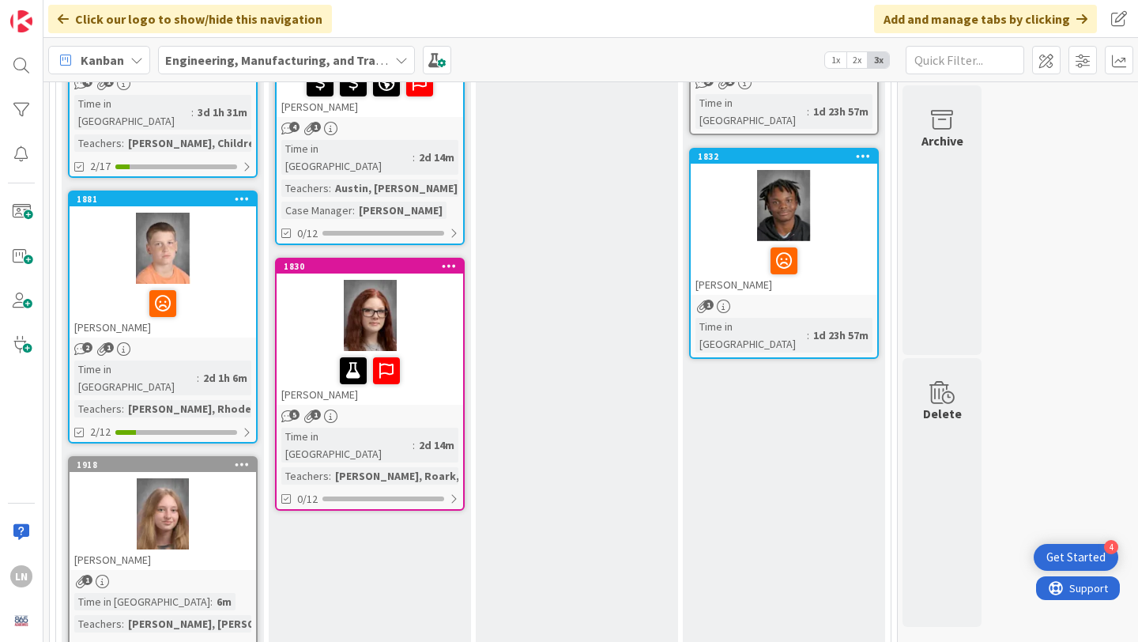
click at [221, 489] on div at bounding box center [163, 513] width 187 height 71
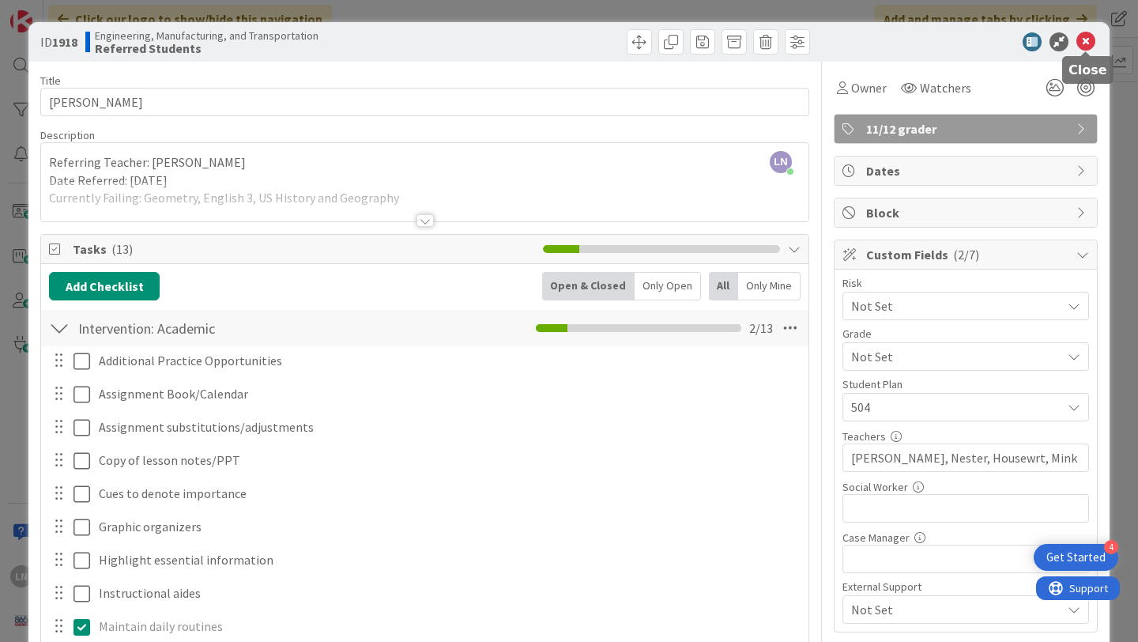
click at [1090, 45] on icon at bounding box center [1086, 41] width 19 height 19
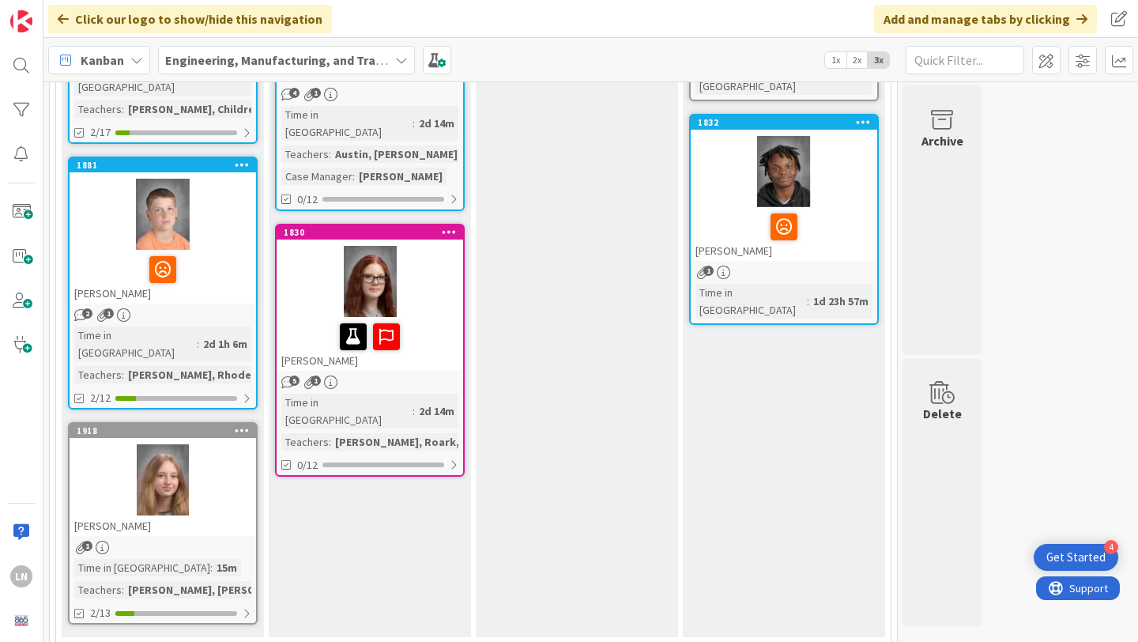
scroll to position [392, 0]
